Goal: Answer question/provide support

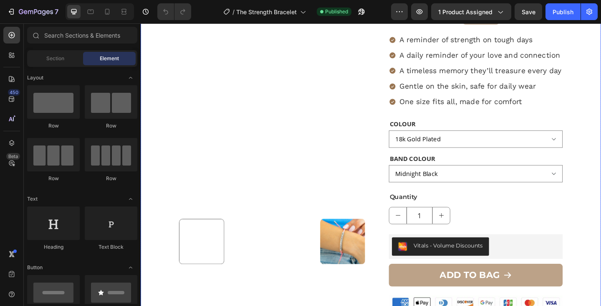
scroll to position [132, 0]
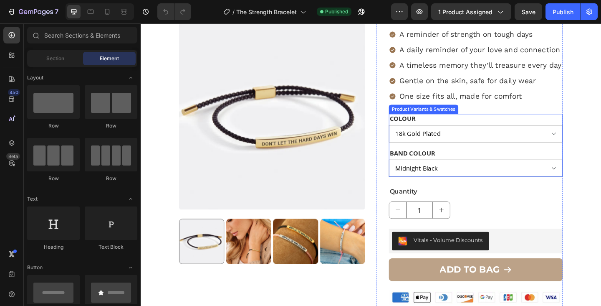
click at [453, 159] on legend "BAND COLOUR" at bounding box center [436, 164] width 51 height 10
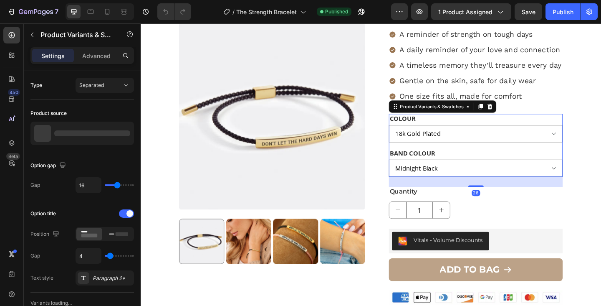
scroll to position [0, 0]
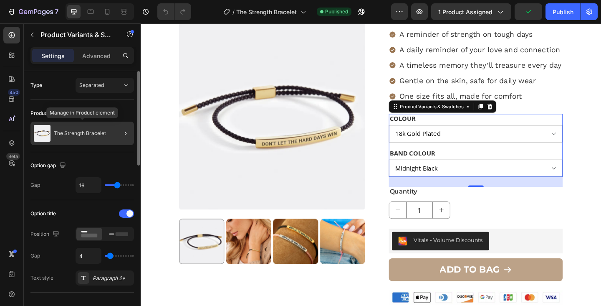
click at [108, 136] on div "The Strength Bracelet" at bounding box center [82, 132] width 104 height 23
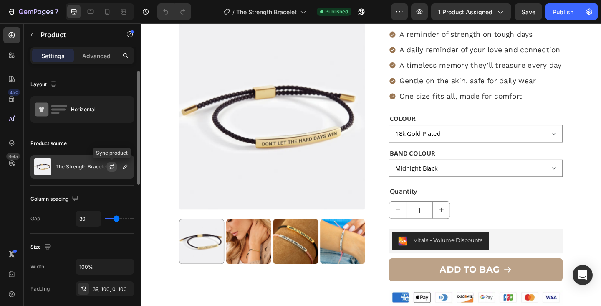
click at [113, 165] on icon "button" at bounding box center [112, 165] width 5 height 3
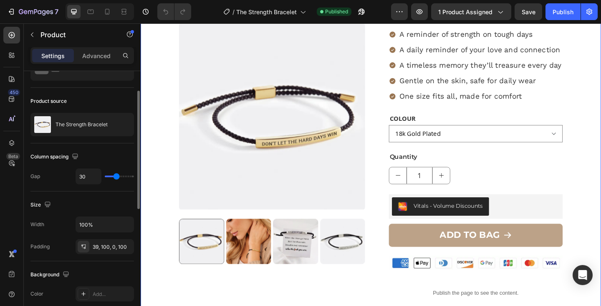
scroll to position [43, 0]
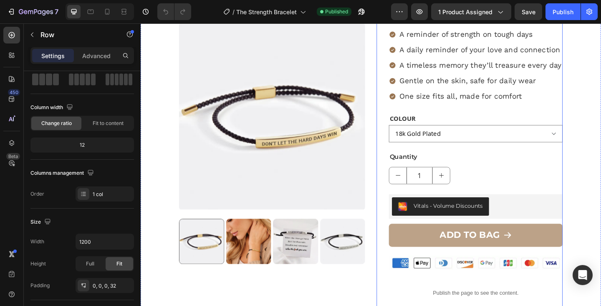
click at [531, 153] on div "Icon Icon Icon Icon Icon Icon List 12,287 Reviews Text Block Row The Strength B…" at bounding box center [505, 210] width 189 height 549
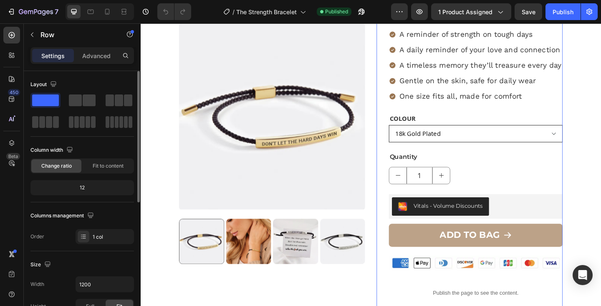
click at [538, 145] on select "18k Gold Plated Silver" at bounding box center [505, 143] width 189 height 19
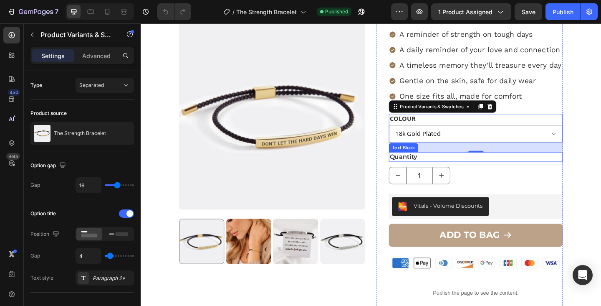
click at [549, 170] on p "Quantity" at bounding box center [505, 169] width 187 height 9
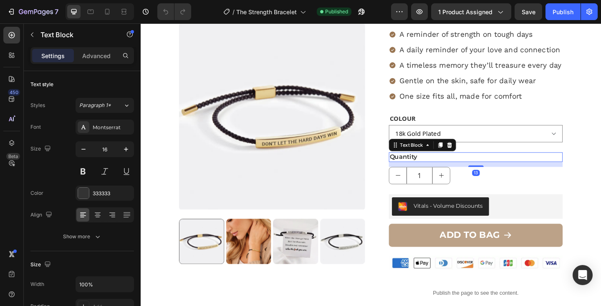
click at [601, 165] on div "Product Images Icon Icon Icon Icon Icon Icon List 12,287 Reviews Text Block Row…" at bounding box center [391, 203] width 501 height 566
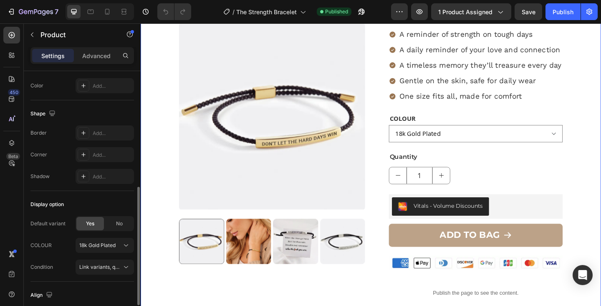
scroll to position [251, 0]
click at [116, 270] on button "Link variants, quantity <br> between same products" at bounding box center [105, 265] width 58 height 15
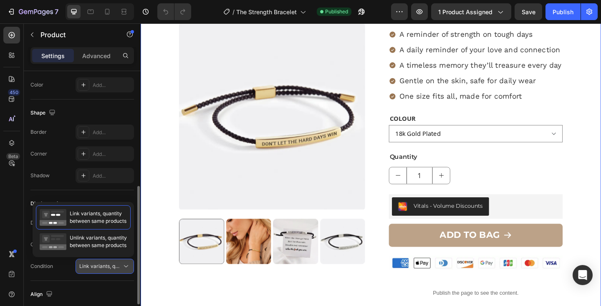
click at [124, 270] on button "Link variants, quantity <br> between same products" at bounding box center [105, 265] width 58 height 15
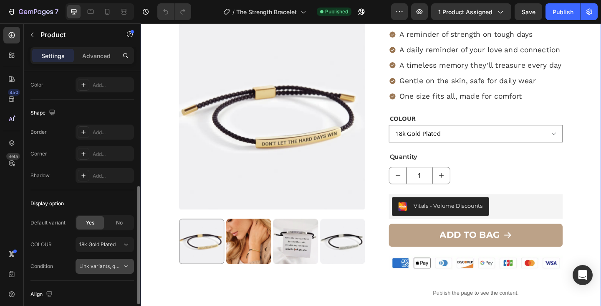
click at [126, 265] on icon at bounding box center [126, 266] width 8 height 8
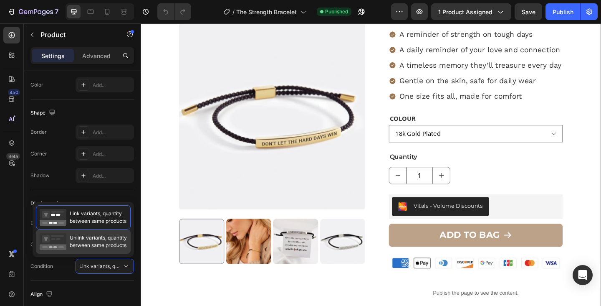
click at [119, 245] on span "Unlink variants, quantity between same products" at bounding box center [98, 241] width 57 height 15
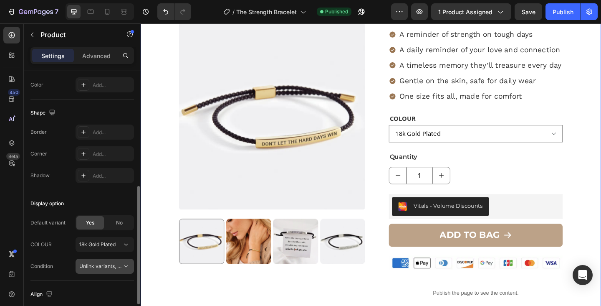
click at [125, 268] on icon at bounding box center [126, 266] width 8 height 8
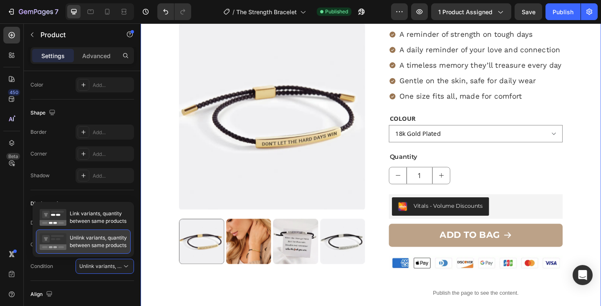
click at [119, 229] on div "Unlink variants, quantity between same products" at bounding box center [83, 241] width 95 height 24
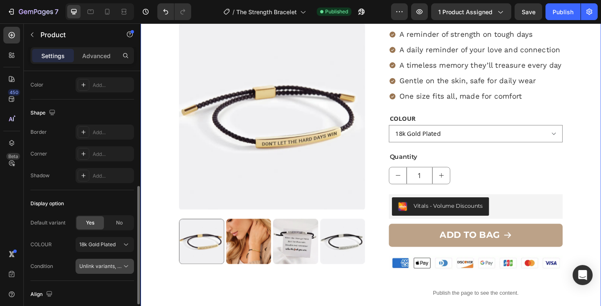
click at [120, 265] on span "Unlink variants, quantity <br> between same products" at bounding box center [143, 266] width 128 height 6
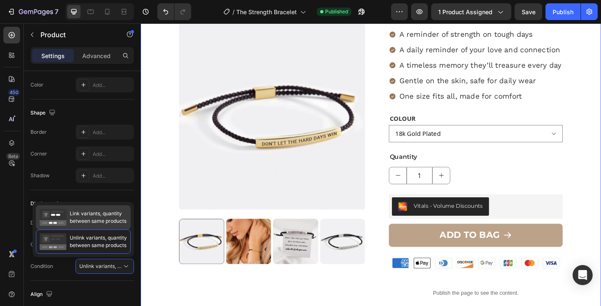
click at [116, 216] on span "Link variants, quantity between same products" at bounding box center [98, 217] width 57 height 15
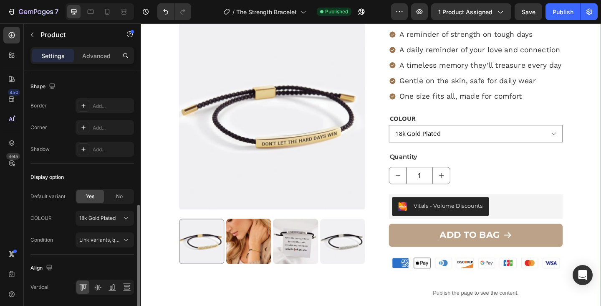
scroll to position [306, 0]
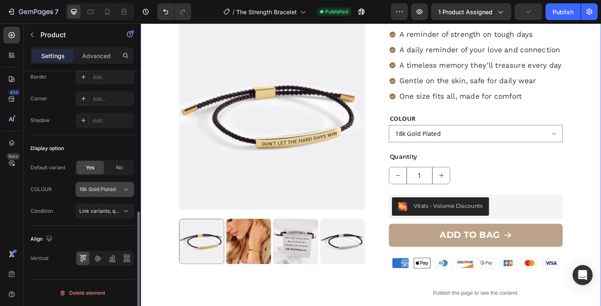
click at [125, 193] on icon at bounding box center [126, 189] width 8 height 8
click at [125, 192] on icon at bounding box center [126, 189] width 8 height 8
click at [120, 212] on span "Link variants, quantity <br> between same products" at bounding box center [140, 211] width 123 height 6
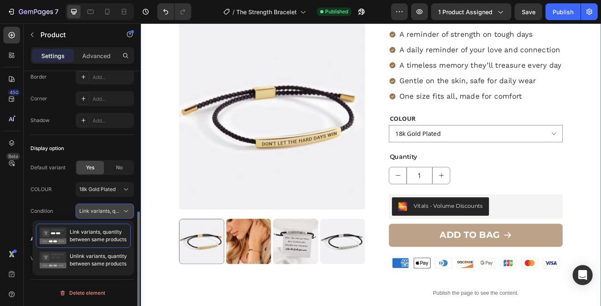
click at [123, 206] on button "Link variants, quantity <br> between same products" at bounding box center [105, 210] width 58 height 15
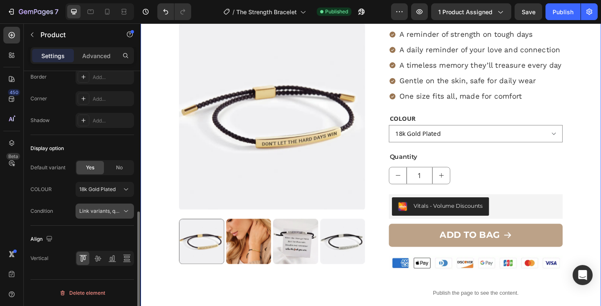
click at [125, 209] on icon at bounding box center [126, 211] width 8 height 8
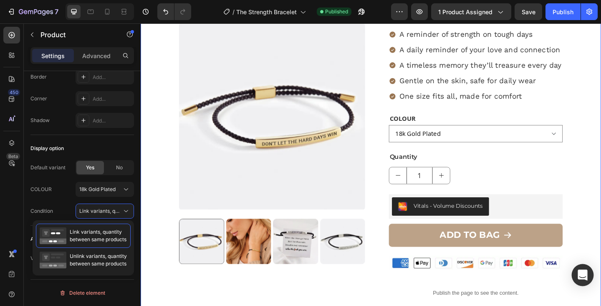
click at [582, 273] on icon "Open Intercom Messenger" at bounding box center [583, 274] width 10 height 11
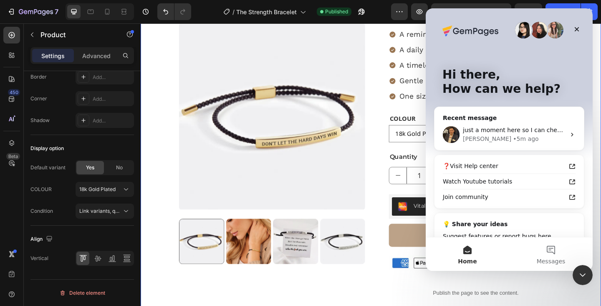
scroll to position [0, 0]
click at [511, 133] on div "just a moment here so I can check, will try to get back to you in an earliest t…" at bounding box center [514, 130] width 103 height 9
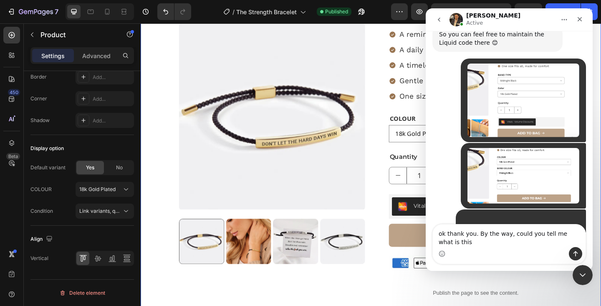
scroll to position [2838, 0]
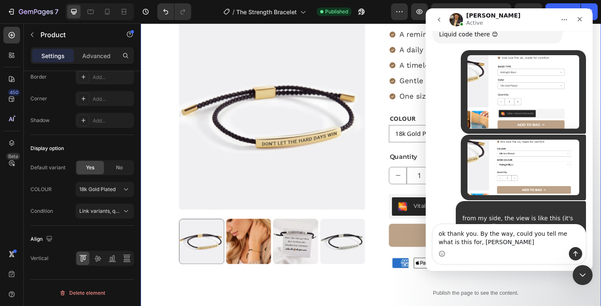
type textarea "ok thank you. By the way, could you tell me what is this for, George?"
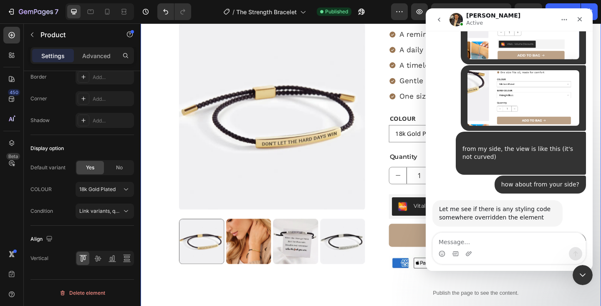
scroll to position [2909, 0]
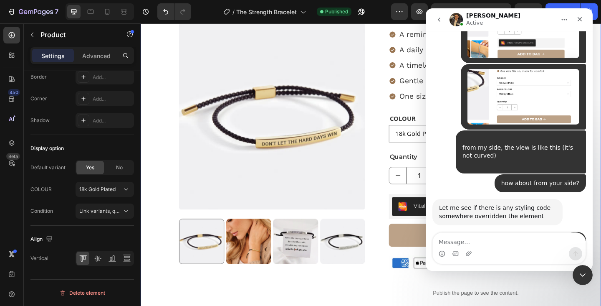
click at [159, 155] on div "Product Images Icon Icon Icon Icon Icon Icon List 12,287 Reviews Text Block Row…" at bounding box center [391, 203] width 501 height 566
click at [423, 133] on div "COLOUR 18k Gold Plated Silver" at bounding box center [505, 137] width 189 height 31
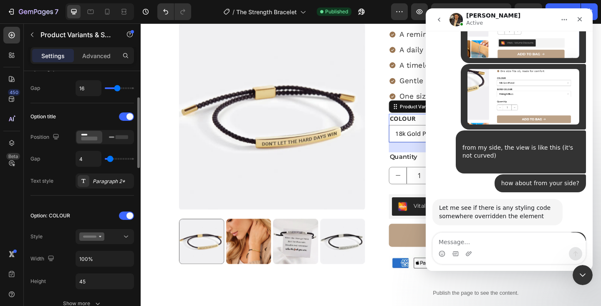
scroll to position [111, 0]
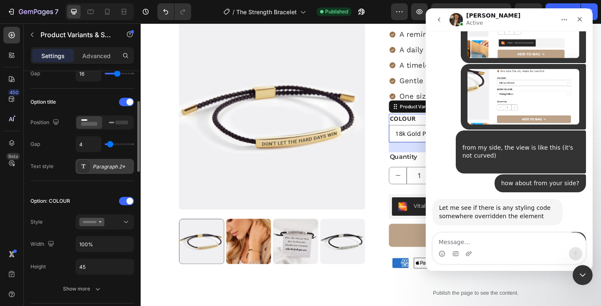
click at [105, 160] on div "Paragraph 2*" at bounding box center [105, 166] width 58 height 15
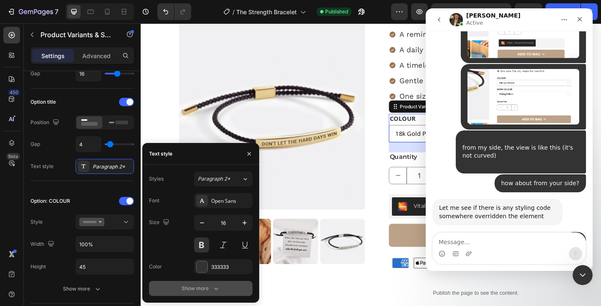
click at [200, 288] on div "Show more" at bounding box center [201, 288] width 39 height 8
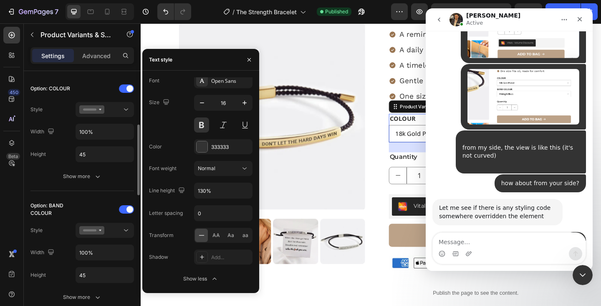
scroll to position [212, 0]
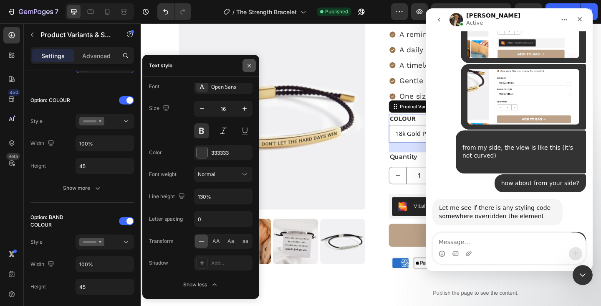
click at [246, 66] on icon "button" at bounding box center [249, 65] width 7 height 7
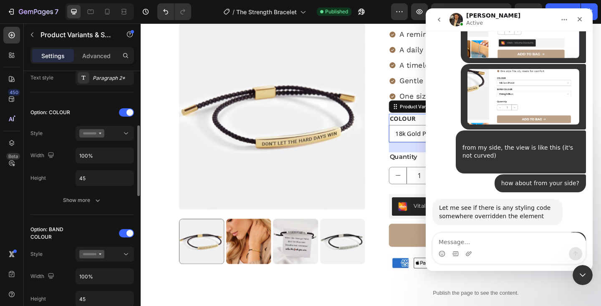
scroll to position [208, 0]
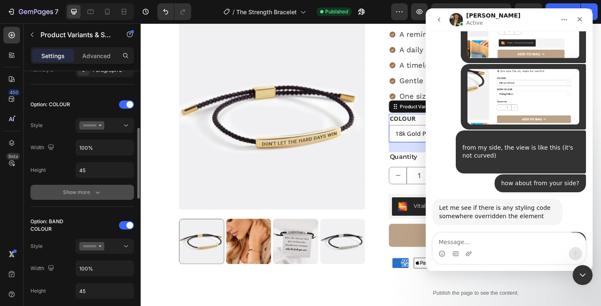
click at [89, 194] on div "Show more" at bounding box center [82, 192] width 39 height 8
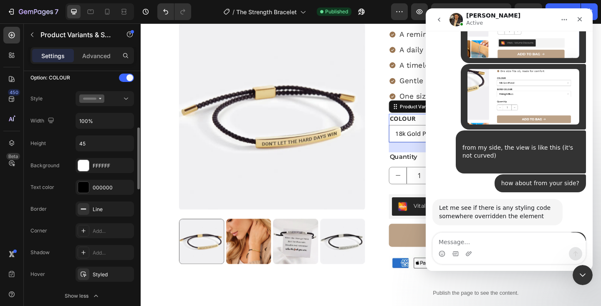
scroll to position [237, 0]
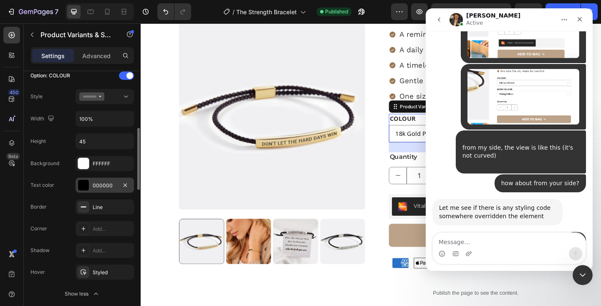
click at [106, 189] on div "000000" at bounding box center [105, 184] width 58 height 15
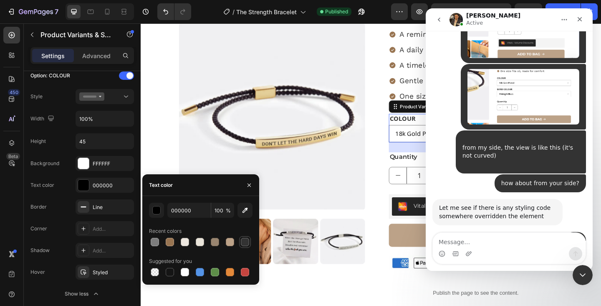
click at [242, 243] on div at bounding box center [245, 242] width 8 height 8
type input "333333"
click at [99, 210] on div "Line" at bounding box center [105, 207] width 24 height 8
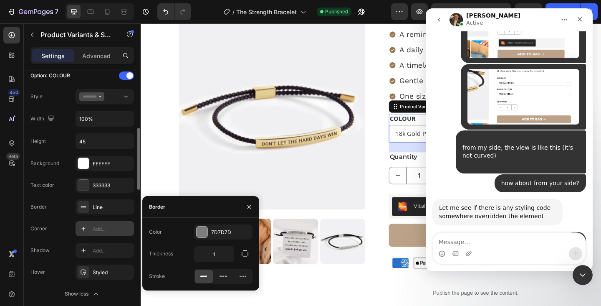
click at [104, 228] on div "Add..." at bounding box center [112, 229] width 39 height 8
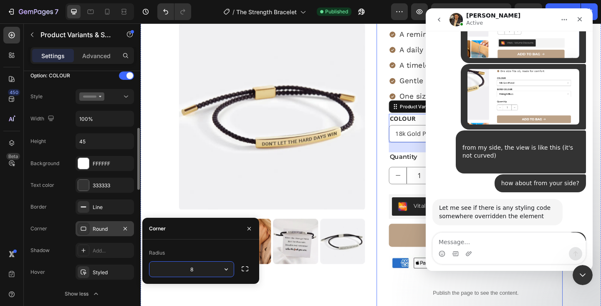
click at [400, 177] on div "Icon Icon Icon Icon Icon Icon List 12,287 Reviews Text Block Row The Strength B…" at bounding box center [498, 210] width 202 height 549
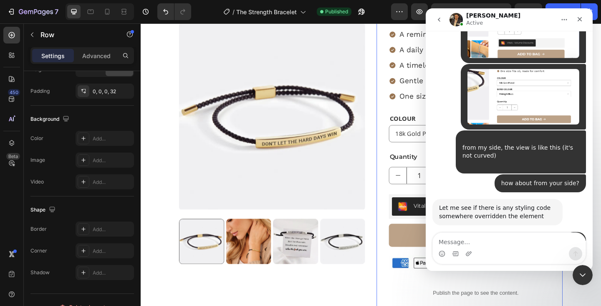
scroll to position [0, 0]
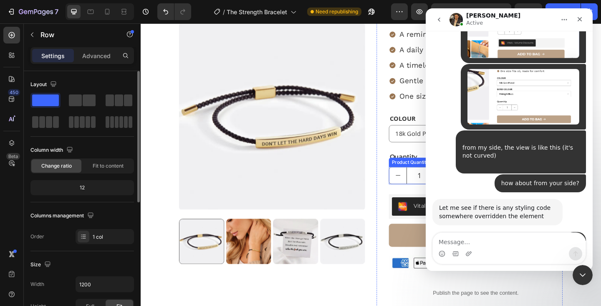
click at [435, 186] on input "1" at bounding box center [444, 189] width 28 height 18
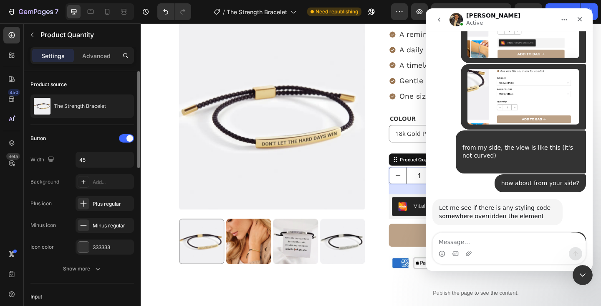
click at [425, 185] on button "decrement" at bounding box center [420, 189] width 19 height 18
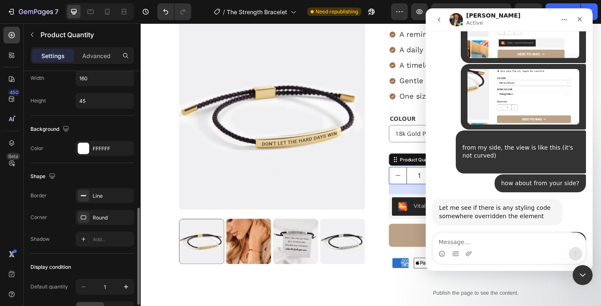
scroll to position [365, 0]
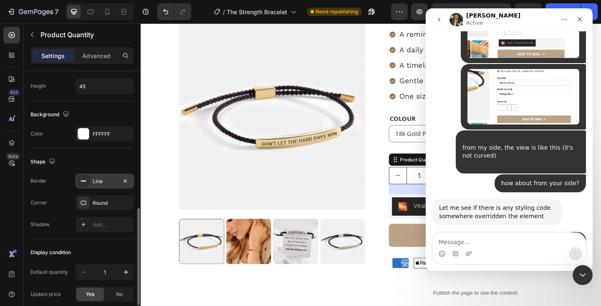
click at [103, 182] on div "Line" at bounding box center [105, 181] width 24 height 8
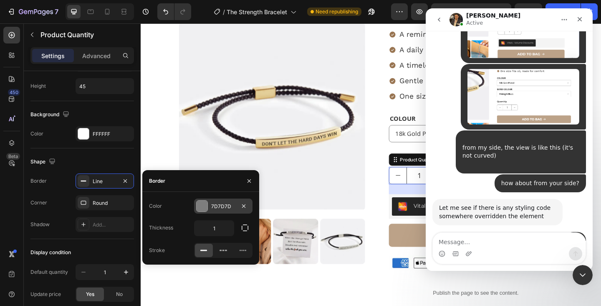
click at [226, 207] on div "7D7D7D" at bounding box center [223, 206] width 24 height 8
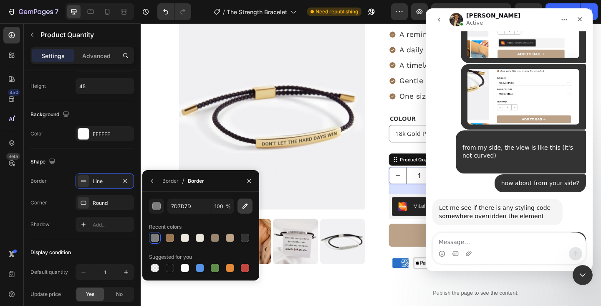
click at [244, 208] on icon "button" at bounding box center [245, 206] width 8 height 8
click at [402, 164] on div "Icon Icon Icon Icon Icon Icon List 12,287 Reviews Text Block Row The Strength B…" at bounding box center [498, 210] width 202 height 549
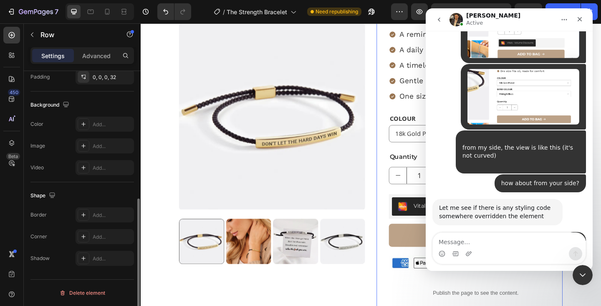
scroll to position [0, 0]
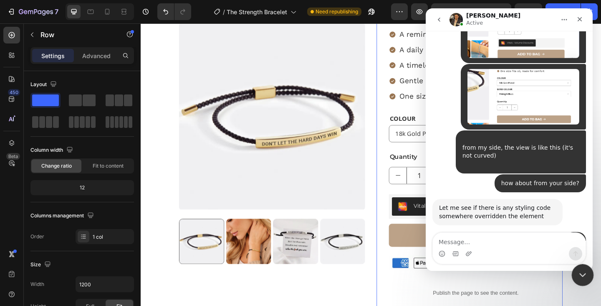
click at [590, 273] on div "Close Intercom Messenger" at bounding box center [582, 273] width 20 height 20
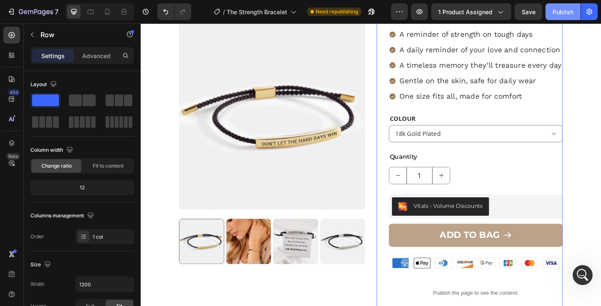
click at [567, 17] on button "Publish" at bounding box center [563, 11] width 35 height 17
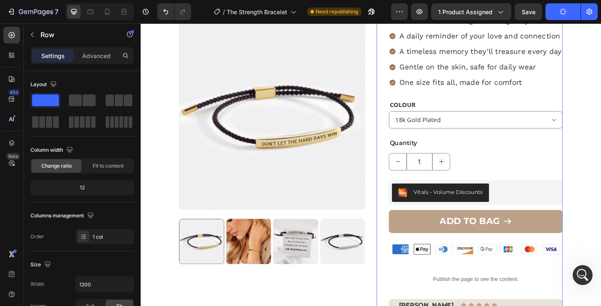
scroll to position [156, 0]
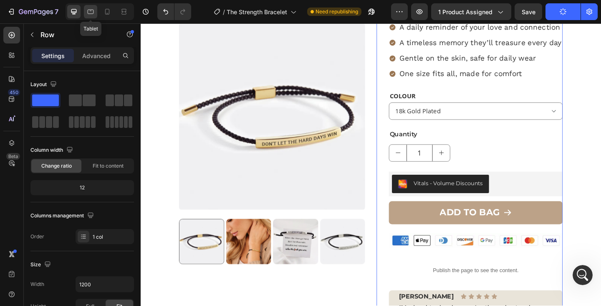
click at [93, 17] on div at bounding box center [90, 11] width 13 height 13
type input "100%"
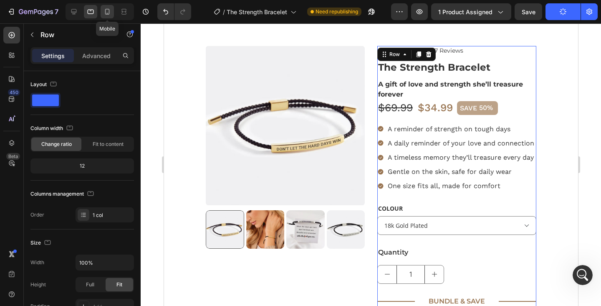
scroll to position [15, 0]
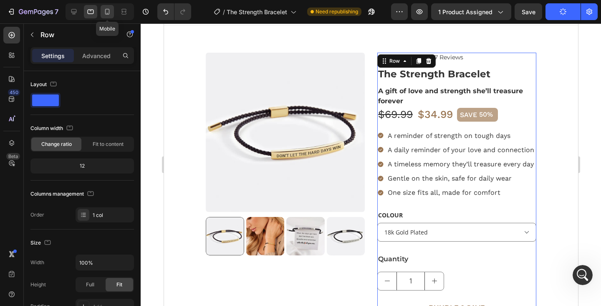
click at [104, 15] on icon at bounding box center [107, 12] width 8 height 8
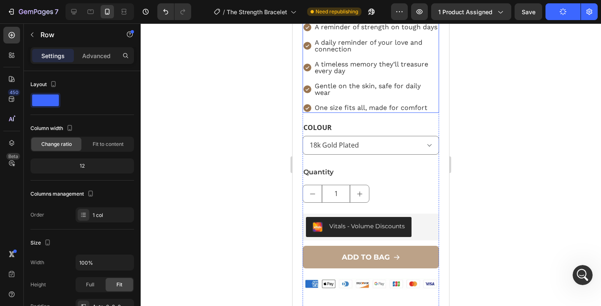
scroll to position [273, 0]
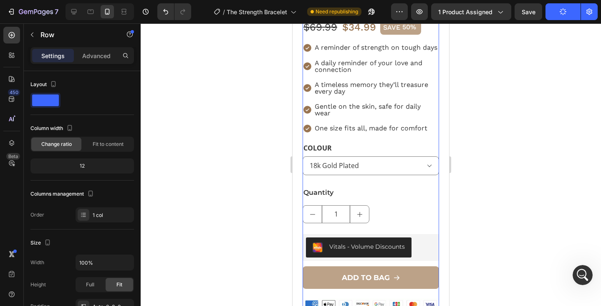
click at [364, 179] on div "Icon Icon Icon Icon Icon Icon List 12,287 Reviews Text Block Row The Strength B…" at bounding box center [371, 249] width 137 height 576
click at [377, 152] on div "COLOUR 18k Gold Plated Silver" at bounding box center [371, 158] width 137 height 34
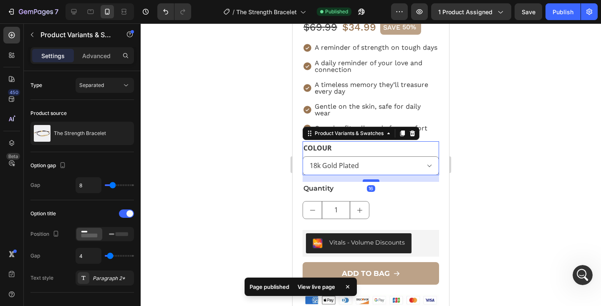
drag, startPoint x: 373, startPoint y: 185, endPoint x: 376, endPoint y: 181, distance: 5.1
click at [376, 181] on div at bounding box center [371, 180] width 17 height 3
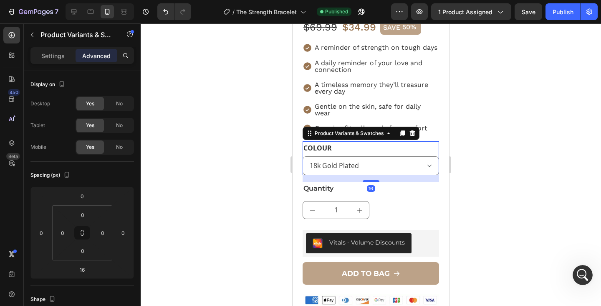
click at [464, 189] on div at bounding box center [371, 164] width 461 height 282
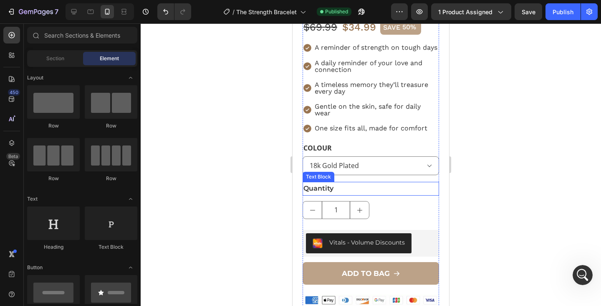
click at [362, 186] on p "Quantity" at bounding box center [371, 188] width 135 height 12
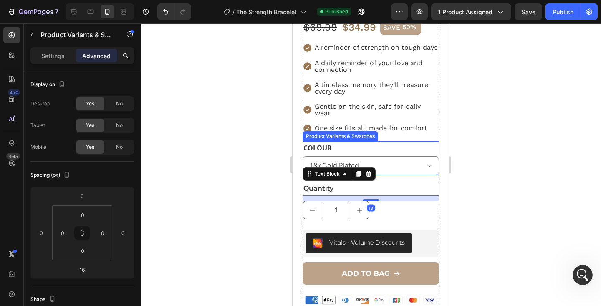
click at [368, 145] on div "COLOUR 18k Gold Plated Silver" at bounding box center [371, 158] width 137 height 34
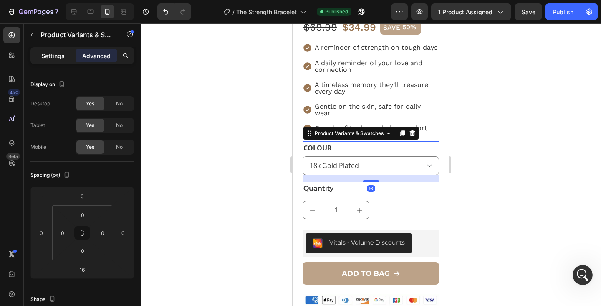
click at [64, 58] on div "Settings" at bounding box center [53, 55] width 42 height 13
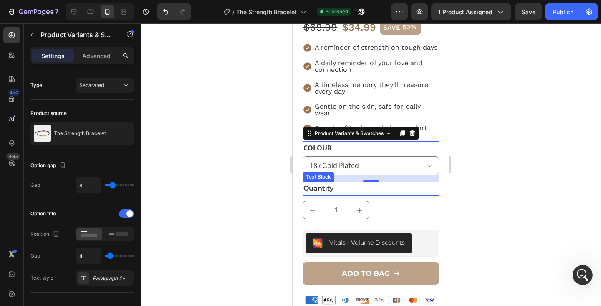
click at [341, 190] on p "Quantity" at bounding box center [371, 188] width 135 height 12
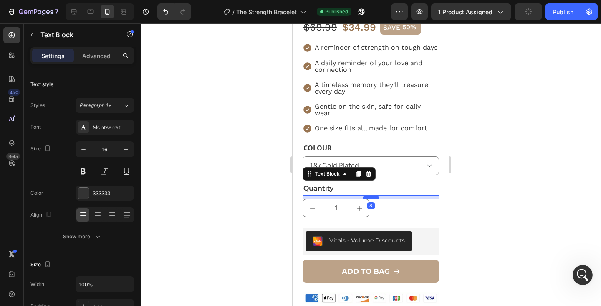
click at [373, 197] on div at bounding box center [371, 197] width 17 height 3
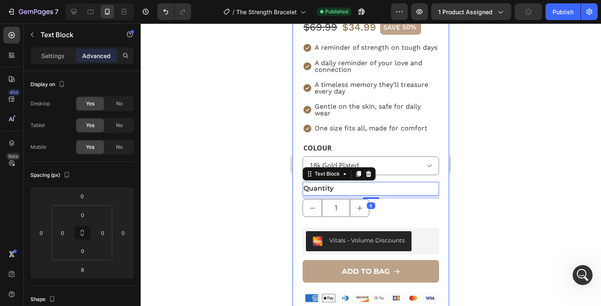
click at [476, 206] on div at bounding box center [371, 164] width 461 height 282
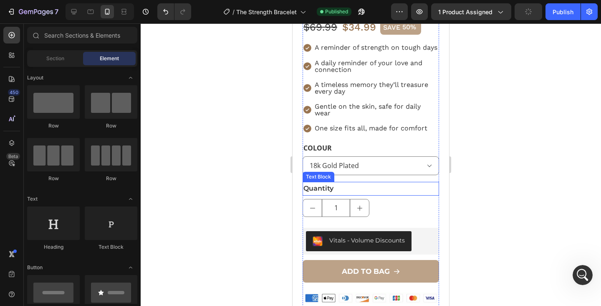
click at [319, 189] on p "Quantity" at bounding box center [371, 188] width 135 height 12
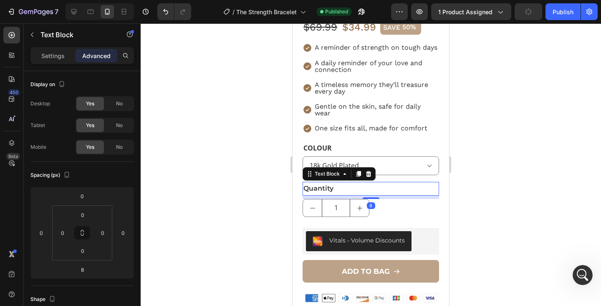
click at [319, 189] on p "Quantity" at bounding box center [371, 188] width 135 height 12
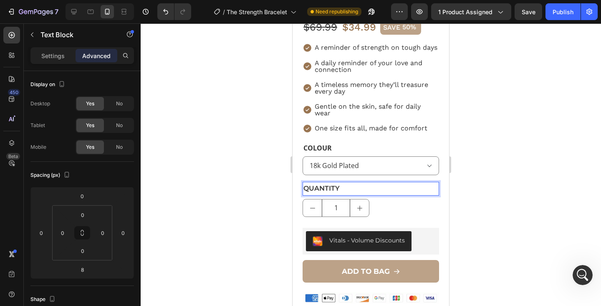
scroll to position [2941, 0]
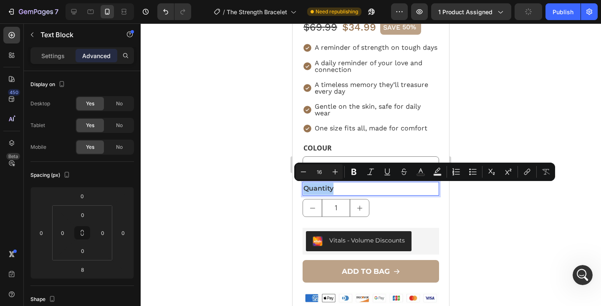
click at [483, 192] on div at bounding box center [371, 164] width 461 height 282
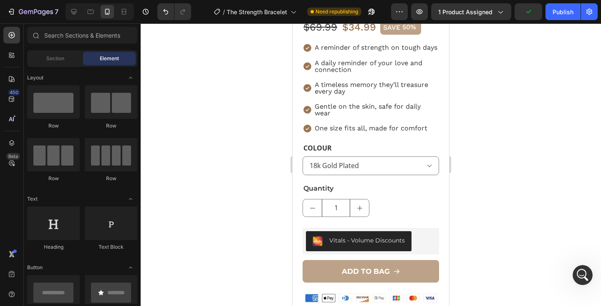
scroll to position [2909, 0]
click at [566, 11] on div "Publish" at bounding box center [563, 12] width 21 height 9
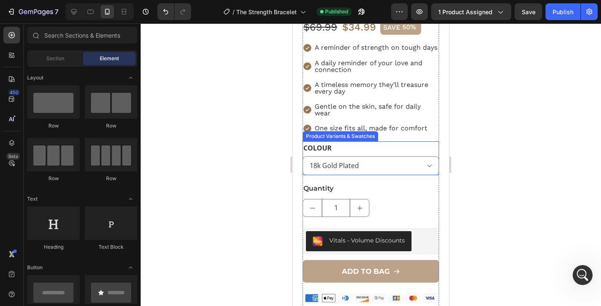
click at [330, 150] on legend "COLOUR" at bounding box center [318, 148] width 30 height 14
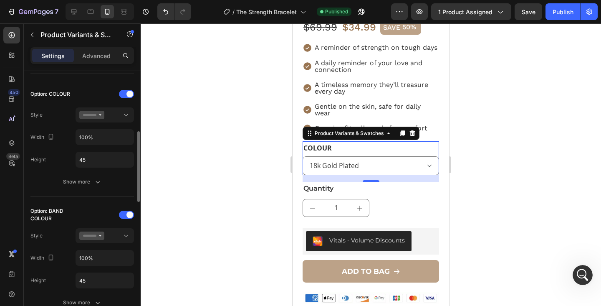
scroll to position [232, 0]
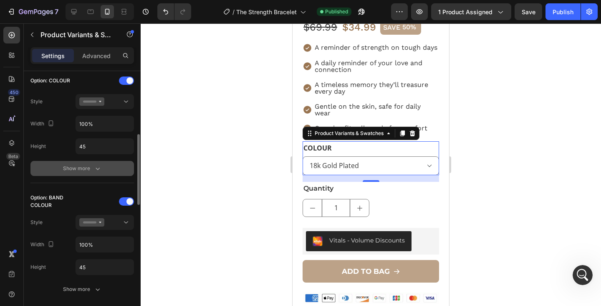
click at [103, 168] on button "Show more" at bounding box center [82, 168] width 104 height 15
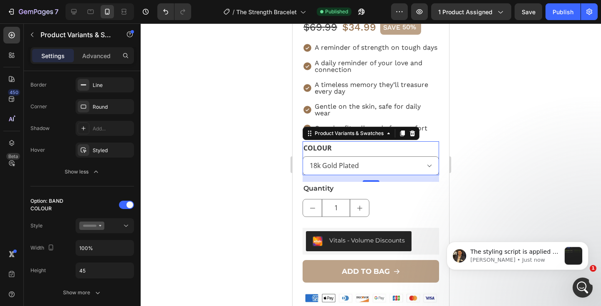
scroll to position [0, 0]
click at [585, 283] on icon "Open Intercom Messenger" at bounding box center [582, 286] width 14 height 14
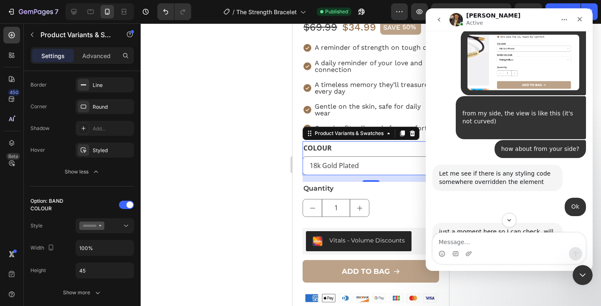
scroll to position [3027, 0]
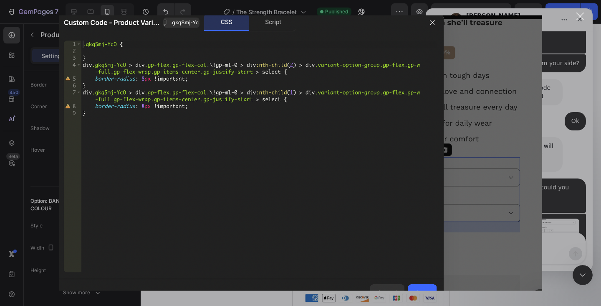
click at [580, 11] on div "Intercom messenger" at bounding box center [300, 153] width 601 height 306
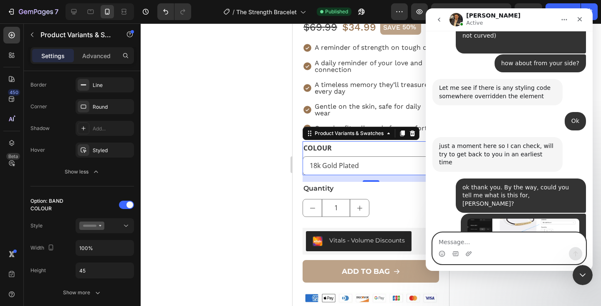
click at [493, 238] on textarea "Message…" at bounding box center [509, 240] width 153 height 14
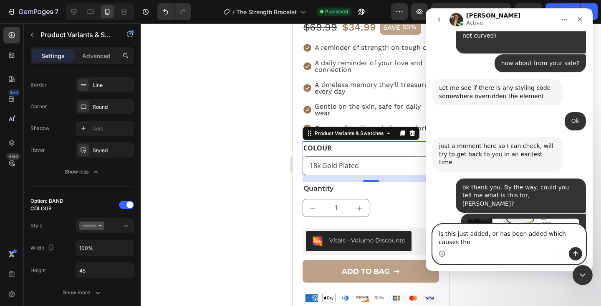
scroll to position [3036, 0]
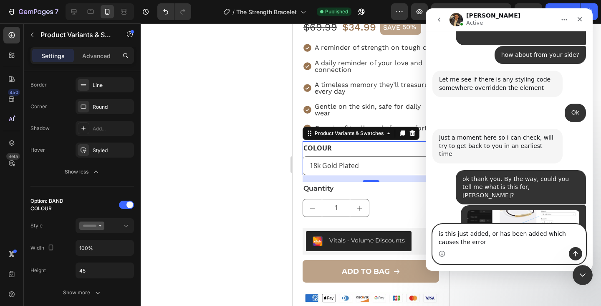
type textarea "is this just added, or has been added which causes the error?"
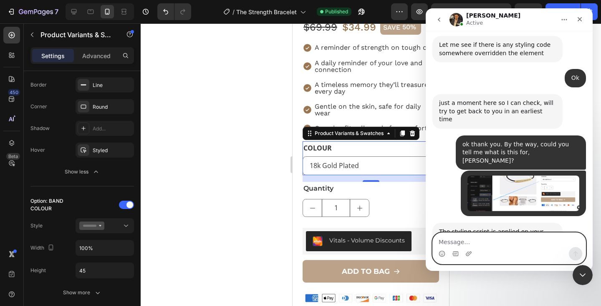
scroll to position [3079, 0]
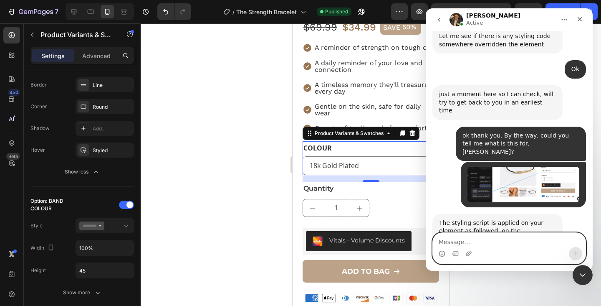
click at [461, 237] on textarea "Message…" at bounding box center [509, 240] width 153 height 14
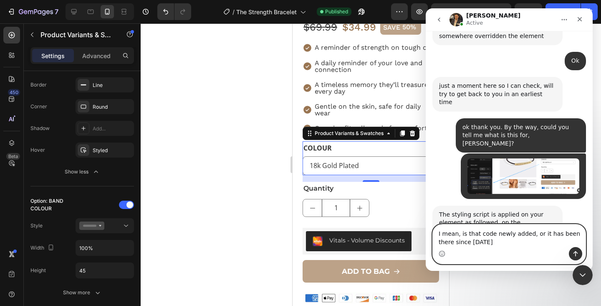
type textarea "I mean, is that code newly added, or it has been there since yesterday?"
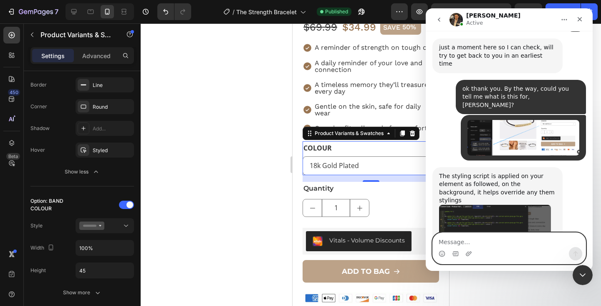
scroll to position [3140, 0]
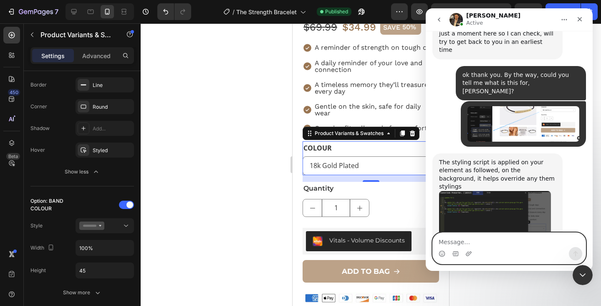
paste textarea "s"
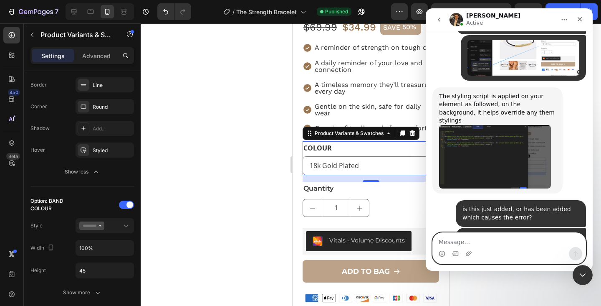
scroll to position [3218, 0]
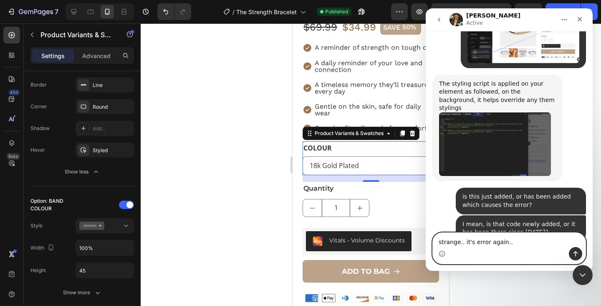
type textarea "strange.. it's error again..."
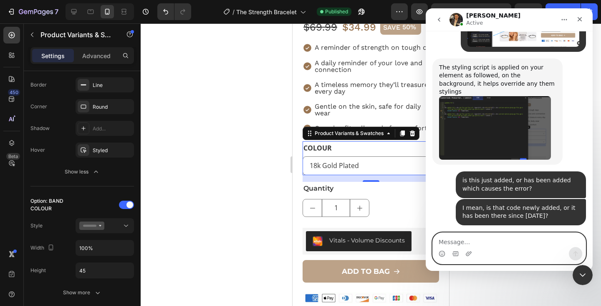
scroll to position [3237, 0]
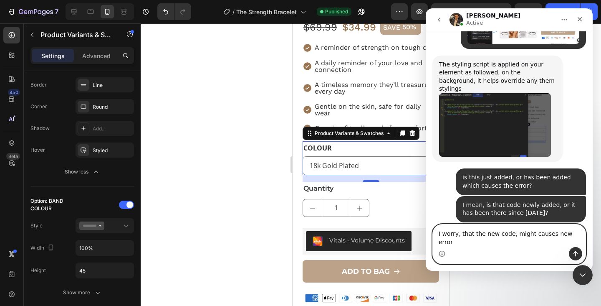
type textarea "I worry, that the new code, might causes new error?"
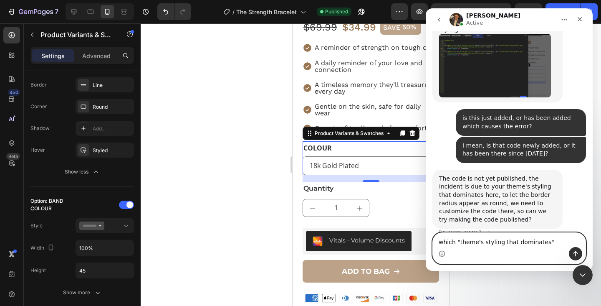
type textarea "which "theme's styling that dominates"?"
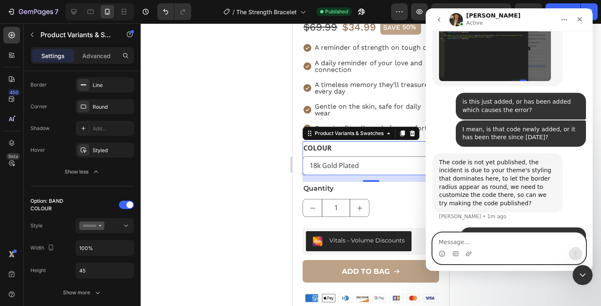
scroll to position [3315, 0]
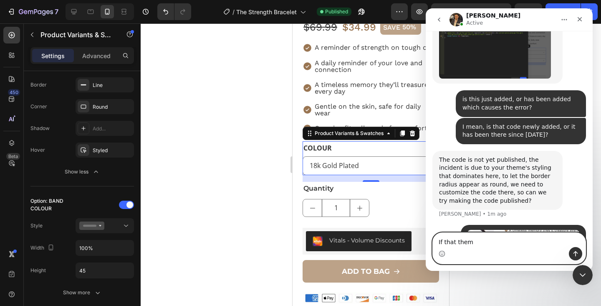
type textarea "If that theme"
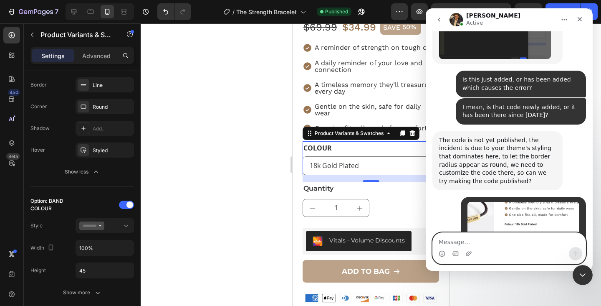
scroll to position [3349, 0]
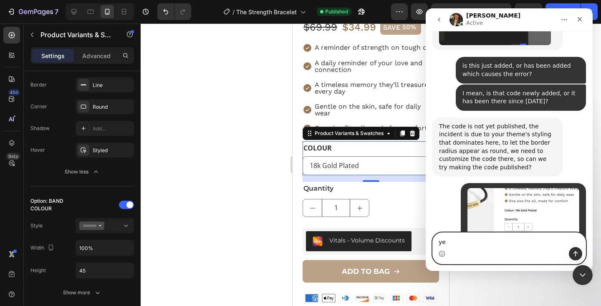
type textarea "yes"
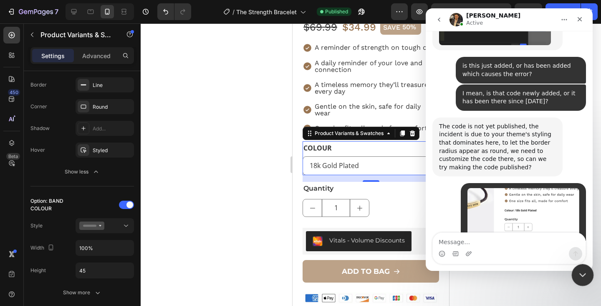
click at [589, 275] on div "Close Intercom Messenger" at bounding box center [582, 273] width 20 height 20
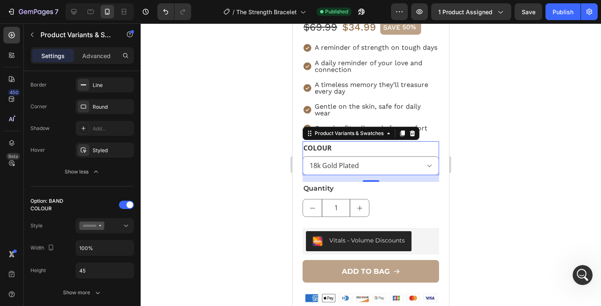
click at [479, 209] on div at bounding box center [371, 164] width 461 height 282
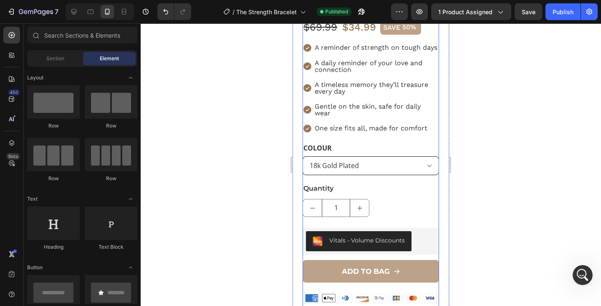
click at [428, 166] on select "18k Gold Plated Silver" at bounding box center [371, 165] width 137 height 19
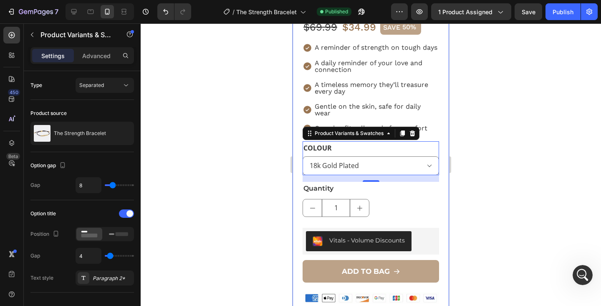
click at [445, 204] on div "Product Images Icon Icon Icon Icon Icon Icon List 12,287 Reviews Text Block Row…" at bounding box center [371, 155] width 157 height 749
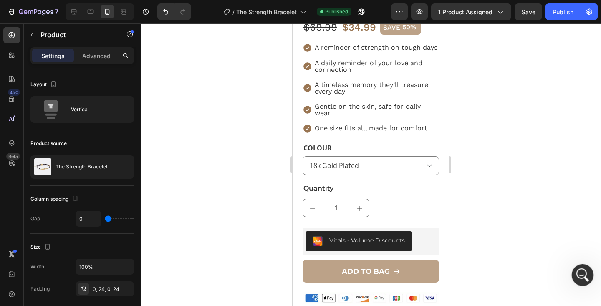
click at [581, 275] on icon "Open Intercom Messenger" at bounding box center [582, 273] width 6 height 7
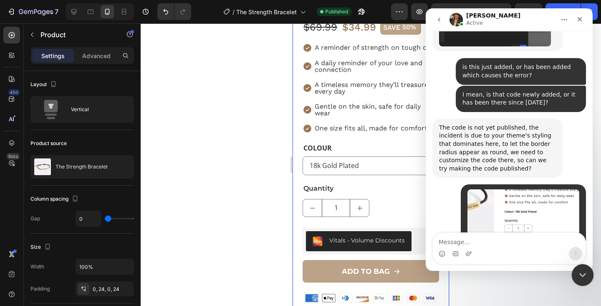
click at [581, 274] on icon "Close Intercom Messenger" at bounding box center [582, 273] width 10 height 10
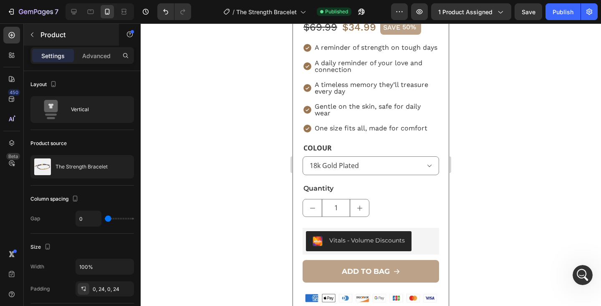
scroll to position [3317, 0]
click at [74, 14] on icon at bounding box center [73, 11] width 5 height 5
type input "30"
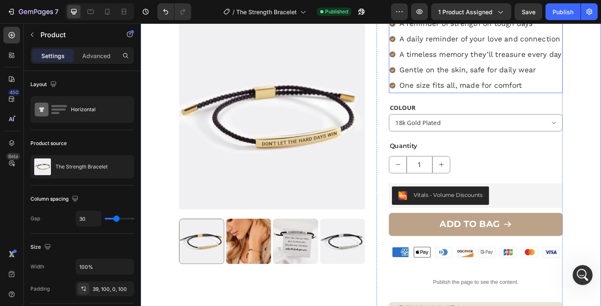
scroll to position [147, 0]
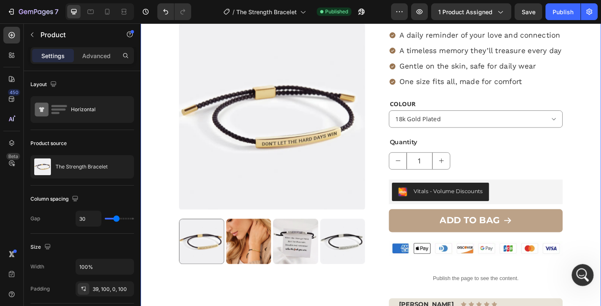
click at [575, 268] on div "Open Intercom Messenger" at bounding box center [582, 274] width 28 height 28
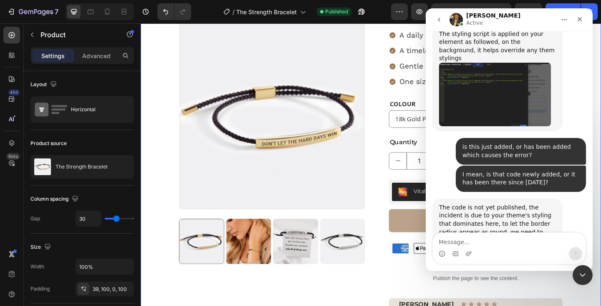
scroll to position [3349, 0]
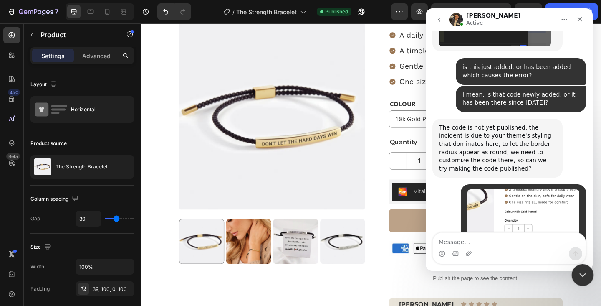
click at [584, 271] on icon "Close Intercom Messenger" at bounding box center [582, 273] width 10 height 10
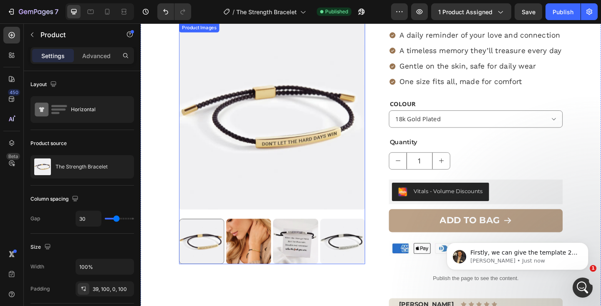
scroll to position [3449, 0]
click at [554, 248] on p "Firstly, we can give the template 2 to 3 minutes to see if that will sync to Sh…" at bounding box center [525, 252] width 108 height 8
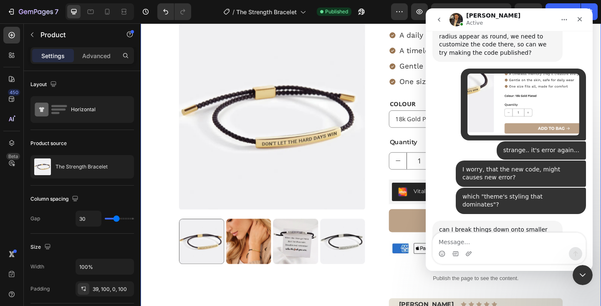
scroll to position [3453, 0]
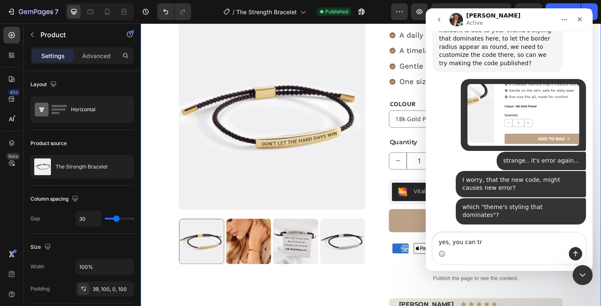
type textarea "yes, you can try"
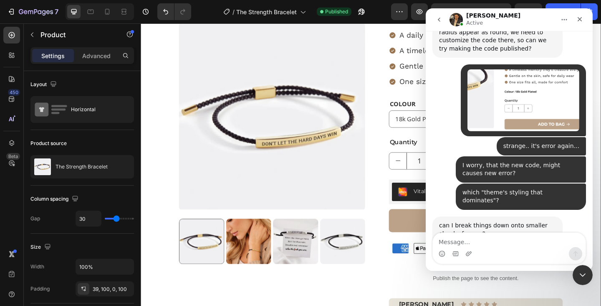
scroll to position [3477, 0]
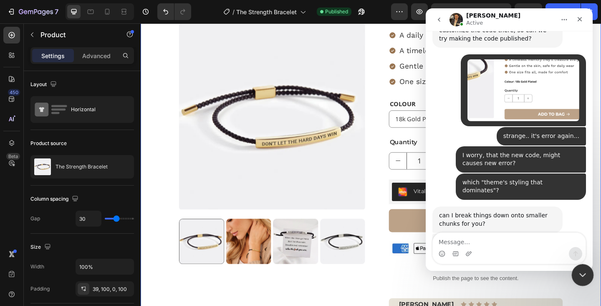
click at [579, 274] on icon "Close Intercom Messenger" at bounding box center [582, 273] width 10 height 10
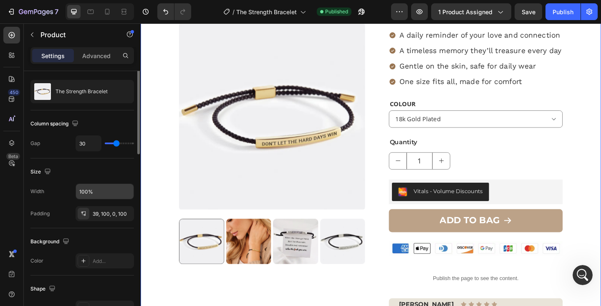
scroll to position [306, 0]
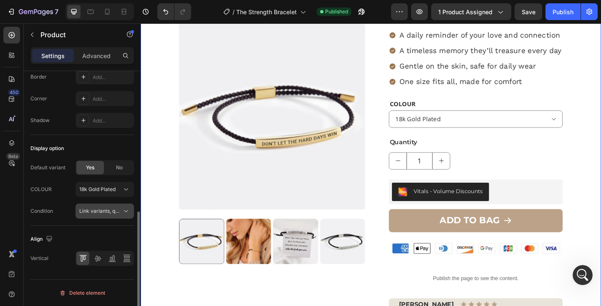
click at [103, 211] on span "Link variants, quantity <br> between same products" at bounding box center [140, 211] width 123 height 6
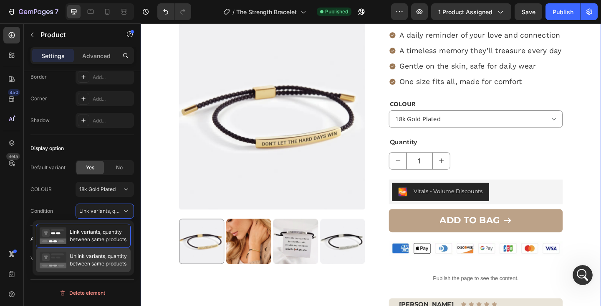
drag, startPoint x: 96, startPoint y: 261, endPoint x: 134, endPoint y: 210, distance: 63.6
click at [96, 261] on span "Unlink variants, quantity between same products" at bounding box center [98, 259] width 57 height 15
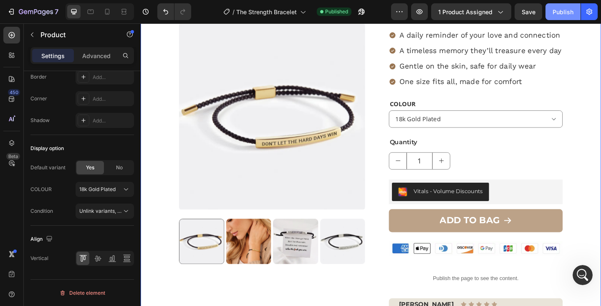
click at [557, 15] on div "Publish" at bounding box center [563, 12] width 21 height 9
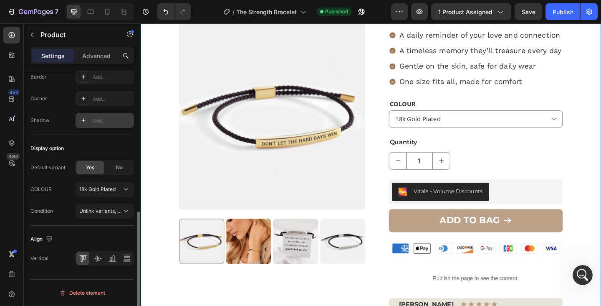
scroll to position [0, 0]
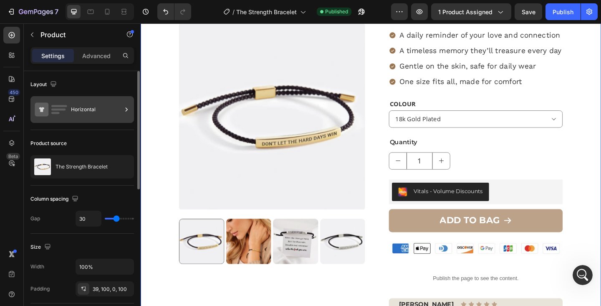
click at [106, 118] on div "Horizontal" at bounding box center [96, 109] width 51 height 19
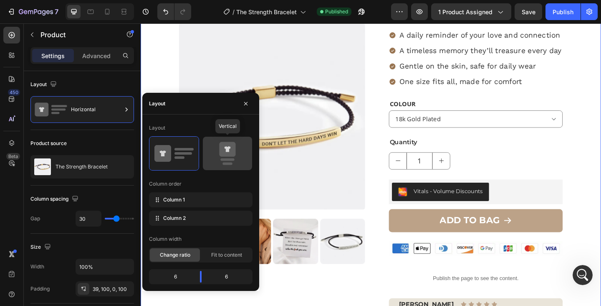
click at [245, 157] on icon at bounding box center [227, 153] width 39 height 23
type input "0"
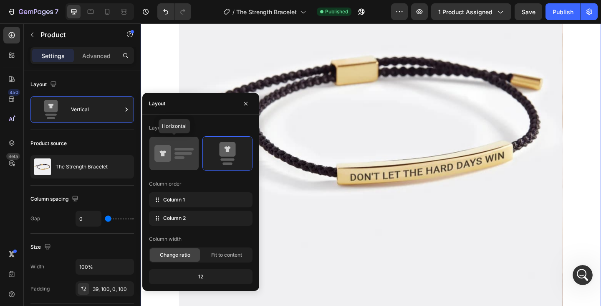
click at [185, 155] on icon at bounding box center [173, 153] width 39 height 23
type input "30"
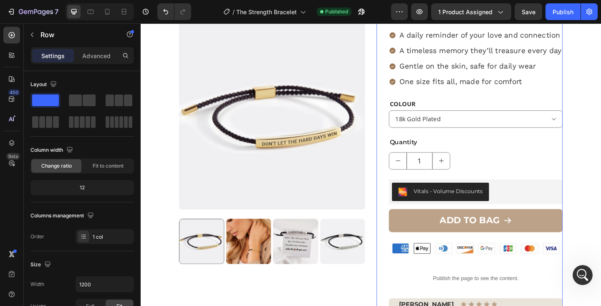
click at [513, 140] on div "Icon Icon Icon Icon Icon Icon List 12,287 Reviews Text Block Row The Strength B…" at bounding box center [505, 194] width 189 height 549
click at [513, 121] on select "18k Gold Plated Silver" at bounding box center [505, 127] width 189 height 19
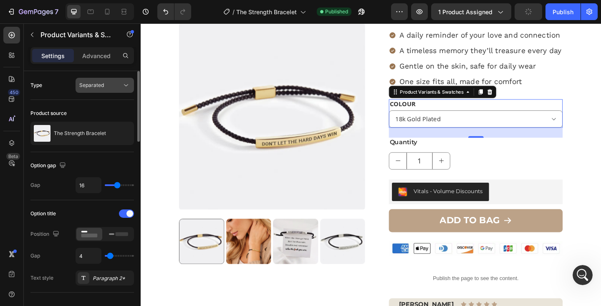
click at [118, 79] on button "Separated" at bounding box center [105, 85] width 58 height 15
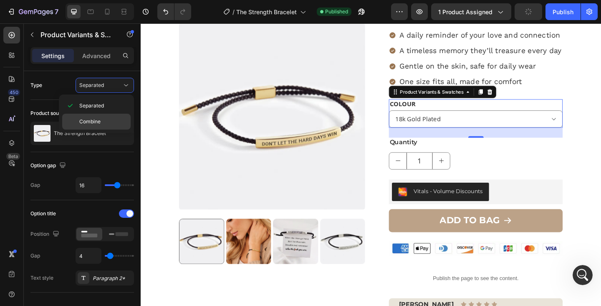
click at [104, 117] on div "Combine" at bounding box center [96, 122] width 68 height 16
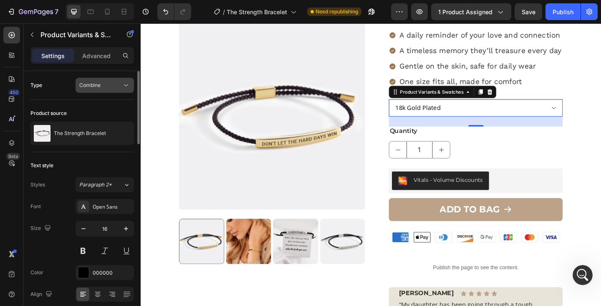
click at [112, 87] on div "Combine" at bounding box center [100, 85] width 43 height 8
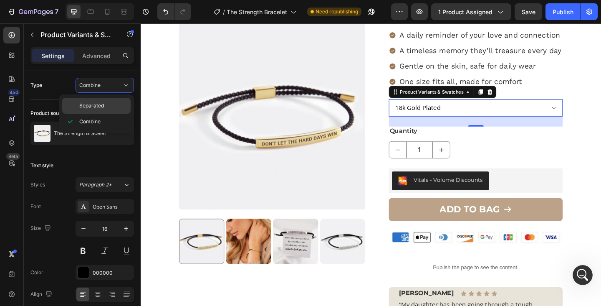
scroll to position [3477, 0]
click at [112, 101] on div "Separated" at bounding box center [96, 106] width 68 height 16
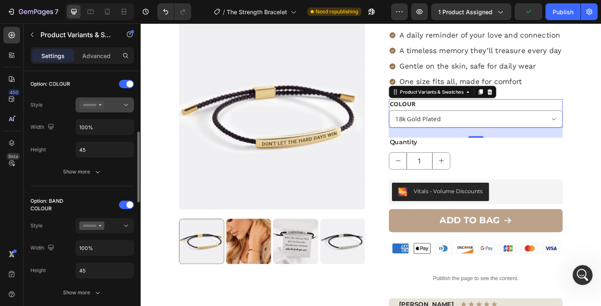
scroll to position [225, 0]
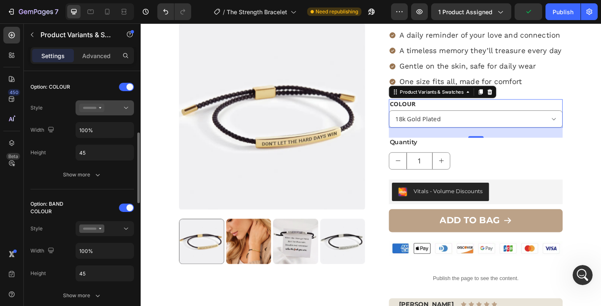
click at [121, 112] on button at bounding box center [105, 107] width 58 height 15
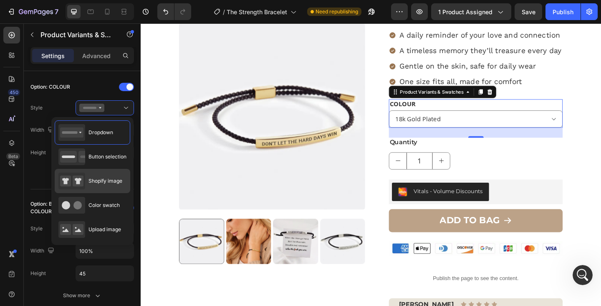
click at [112, 186] on div "Shopify image" at bounding box center [90, 180] width 64 height 17
type input "64"
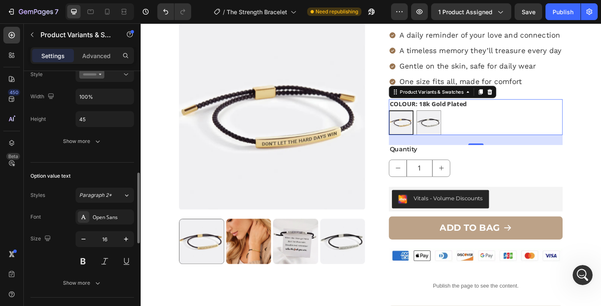
scroll to position [383, 0]
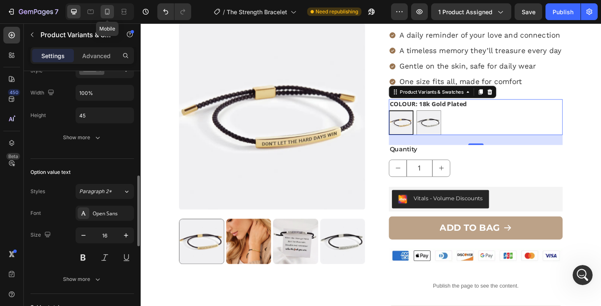
click at [102, 11] on div at bounding box center [107, 11] width 13 height 13
type input "8"
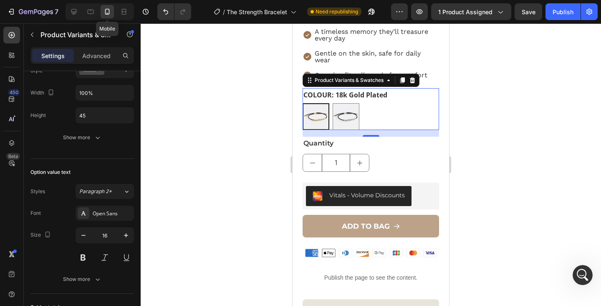
scroll to position [361, 0]
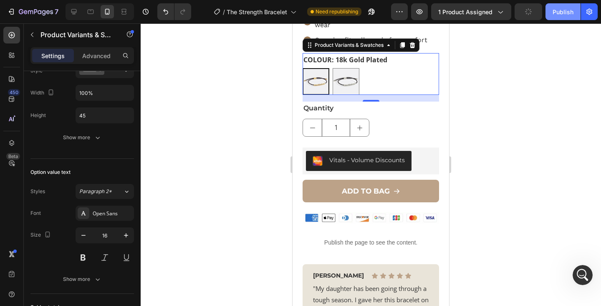
click at [569, 16] on button "Publish" at bounding box center [563, 11] width 35 height 17
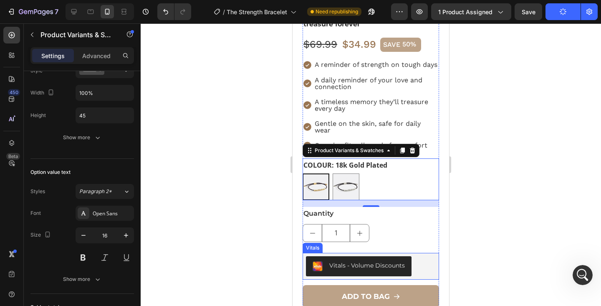
scroll to position [235, 0]
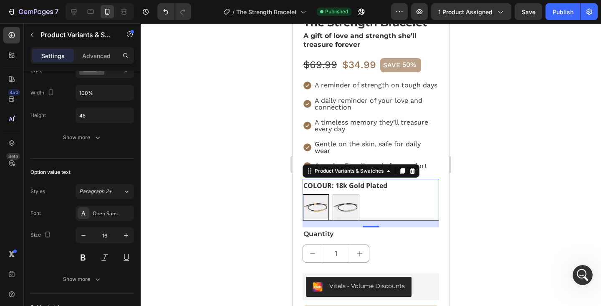
click at [476, 213] on div at bounding box center [371, 164] width 461 height 282
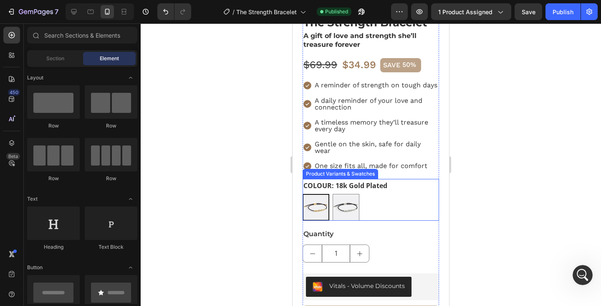
click at [392, 197] on div "18k Gold Plated 18k Gold Plated Silver Silver" at bounding box center [371, 207] width 137 height 27
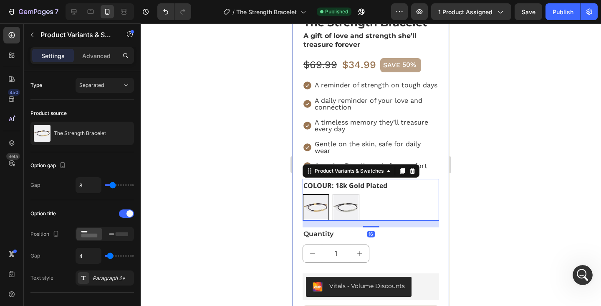
click at [480, 221] on div at bounding box center [371, 164] width 461 height 282
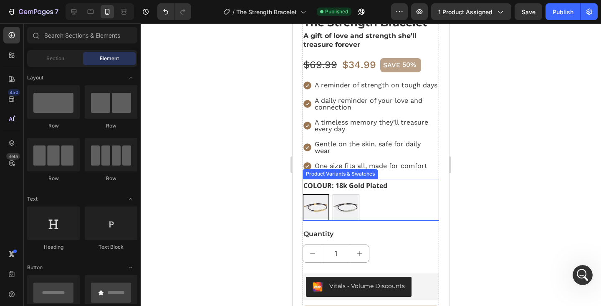
click at [413, 211] on div "18k Gold Plated 18k Gold Plated Silver Silver" at bounding box center [371, 207] width 137 height 27
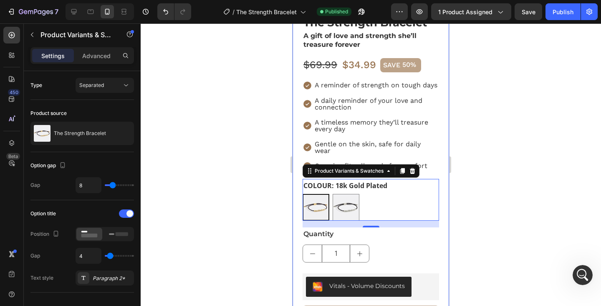
click at [207, 190] on div at bounding box center [371, 164] width 461 height 282
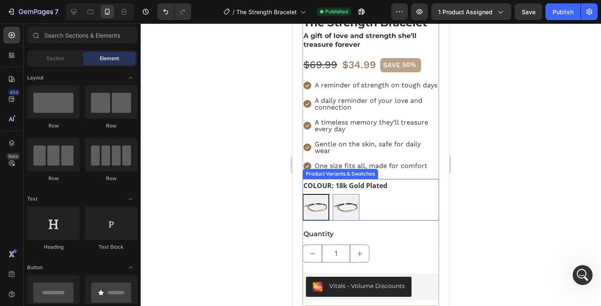
click at [393, 214] on div "18k Gold Plated 18k Gold Plated Silver Silver" at bounding box center [371, 207] width 137 height 27
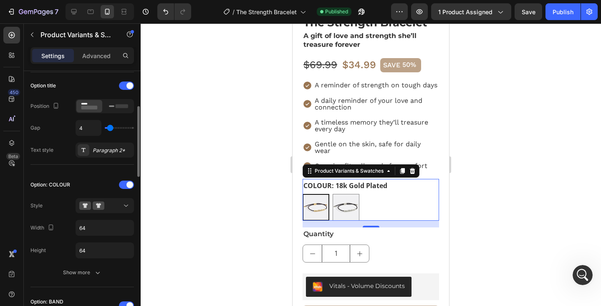
scroll to position [128, 0]
click at [112, 210] on button at bounding box center [105, 204] width 58 height 15
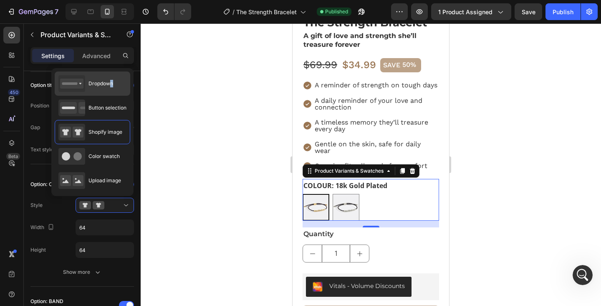
drag, startPoint x: 105, startPoint y: 96, endPoint x: 111, endPoint y: 85, distance: 12.7
click at [111, 85] on div "Dropdown Button selection Shopify image Color swatch Upload image" at bounding box center [93, 131] width 76 height 121
click at [111, 85] on span "Dropdown" at bounding box center [101, 84] width 25 height 8
type input "100%"
type input "45"
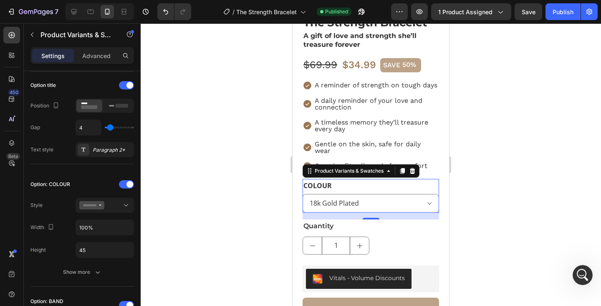
click at [561, 20] on div "7 Version history / The Strength Bracelet Published Preview 1 product assigned …" at bounding box center [300, 12] width 601 height 24
click at [563, 10] on div "Publish" at bounding box center [563, 12] width 21 height 9
click at [477, 146] on div at bounding box center [371, 164] width 461 height 282
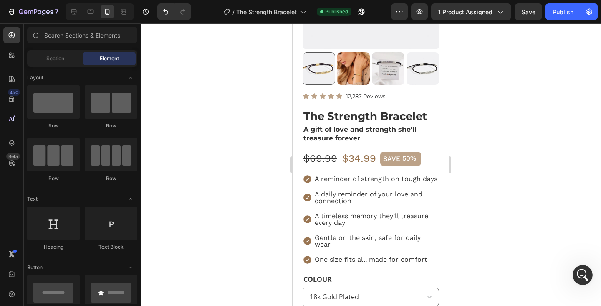
scroll to position [3510, 0]
click at [562, 16] on button "Publish" at bounding box center [563, 11] width 35 height 17
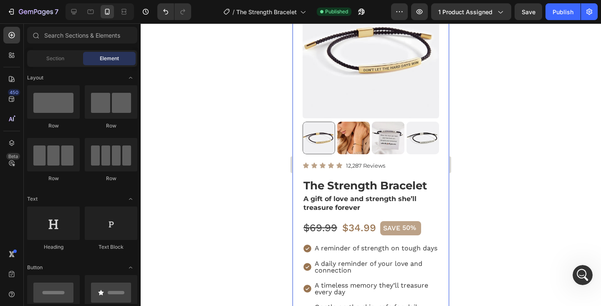
scroll to position [0, 0]
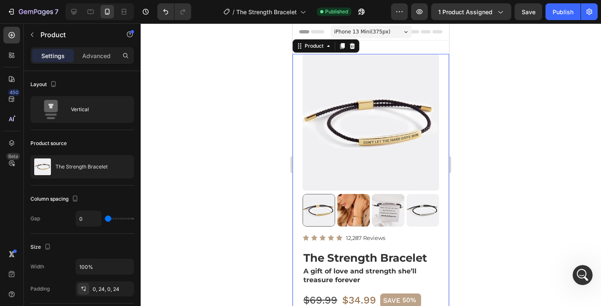
click at [467, 101] on div at bounding box center [371, 164] width 461 height 282
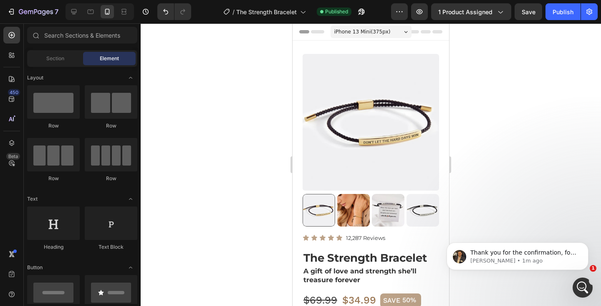
scroll to position [3543, 0]
click at [92, 12] on icon at bounding box center [90, 12] width 8 height 8
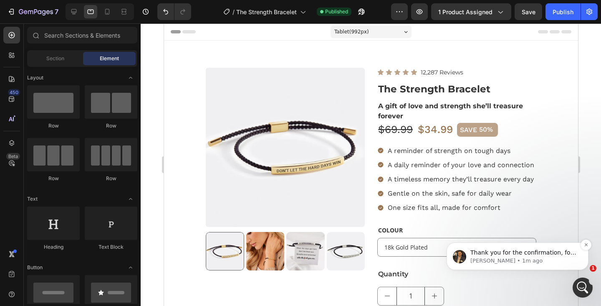
click at [558, 249] on p "Thank you for the confirmation, for now the custom code is featured on your tem…" at bounding box center [525, 252] width 108 height 8
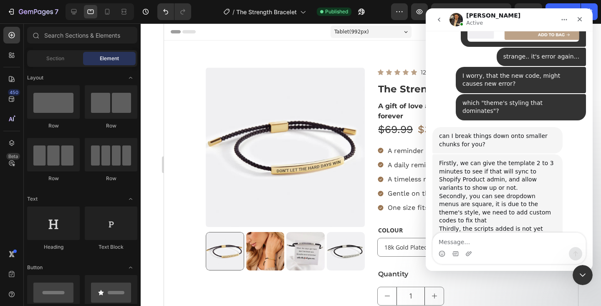
scroll to position [3525, 0]
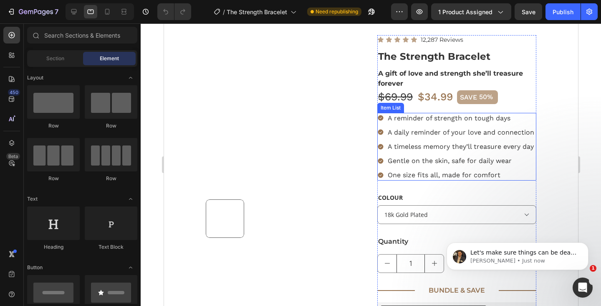
scroll to position [55, 0]
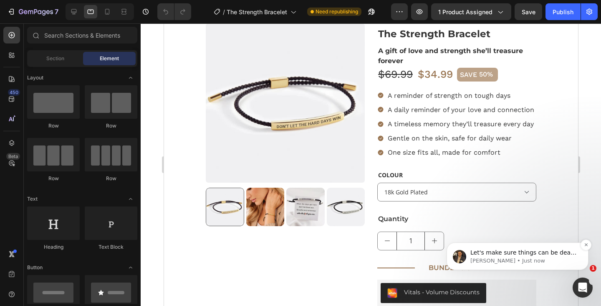
click at [513, 259] on p "[PERSON_NAME] • Just now" at bounding box center [525, 261] width 108 height 8
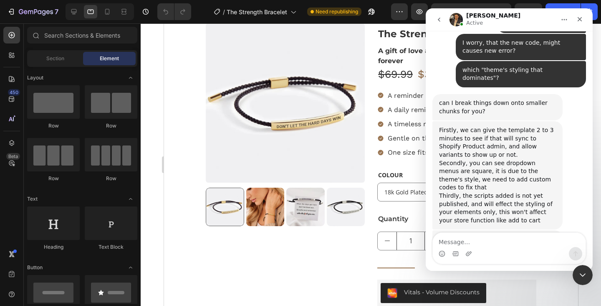
scroll to position [3590, 0]
click at [392, 206] on div "Icon Icon Icon Icon Icon Icon List 12,287 Reviews Text Block Row The Strength B…" at bounding box center [456, 292] width 159 height 558
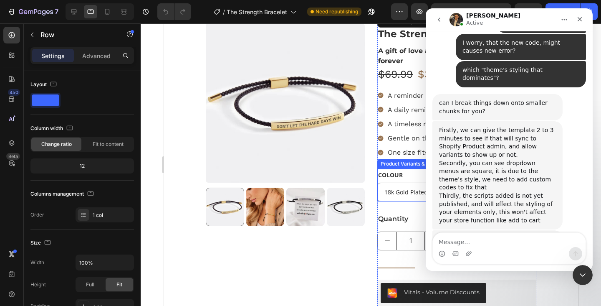
click at [403, 177] on div "COLOUR 18k Gold Plated Silver" at bounding box center [456, 185] width 159 height 33
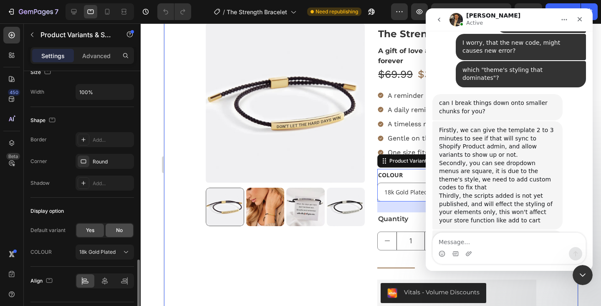
scroll to position [567, 0]
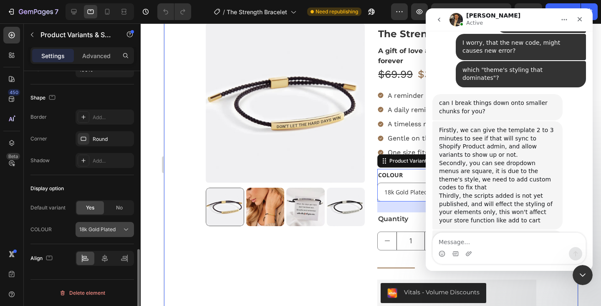
click at [114, 235] on button "18k Gold Plated" at bounding box center [105, 229] width 58 height 15
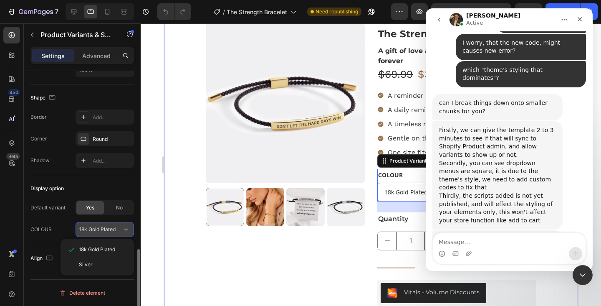
click at [114, 235] on button "18k Gold Plated" at bounding box center [105, 229] width 58 height 15
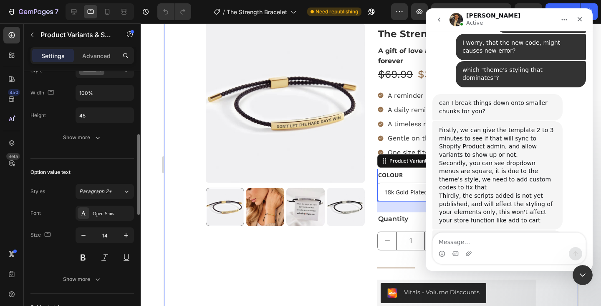
scroll to position [241, 0]
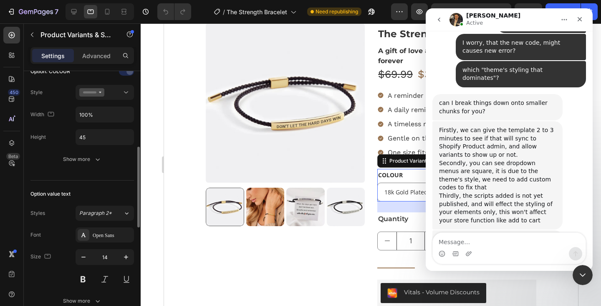
click at [399, 177] on legend "COLOUR" at bounding box center [390, 175] width 26 height 12
click at [399, 187] on select "18k Gold Plated Silver" at bounding box center [456, 191] width 159 height 19
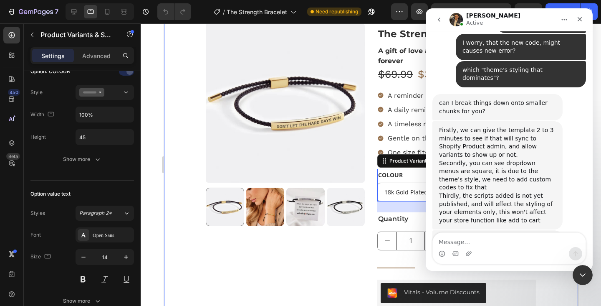
click at [375, 211] on div "Product Images Icon Icon Icon Icon Icon Icon List 12,287 Reviews Text Block Row…" at bounding box center [371, 286] width 414 height 581
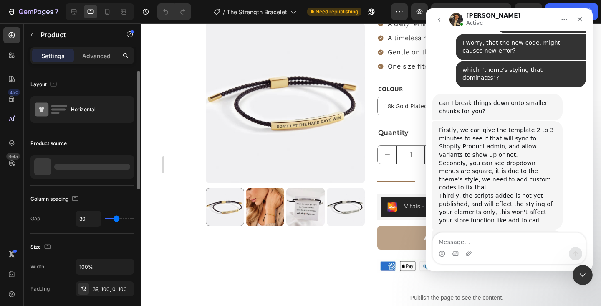
scroll to position [157, 0]
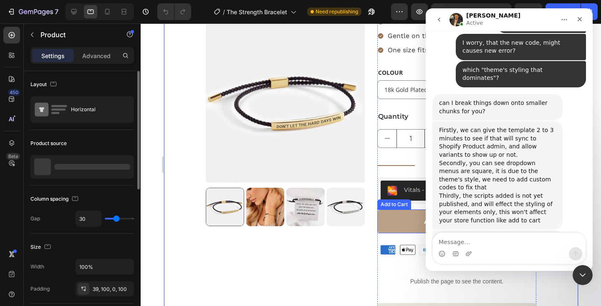
click at [389, 220] on button "ADD TO BAG" at bounding box center [456, 221] width 159 height 24
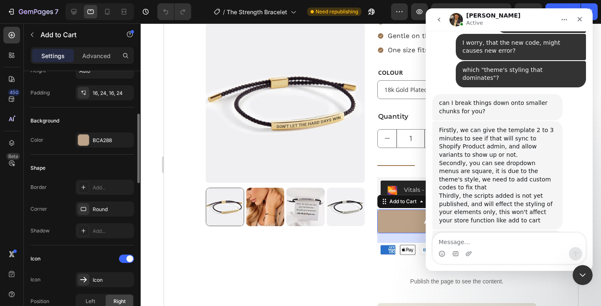
scroll to position [169, 0]
click at [98, 138] on div "BCA288" at bounding box center [105, 140] width 24 height 8
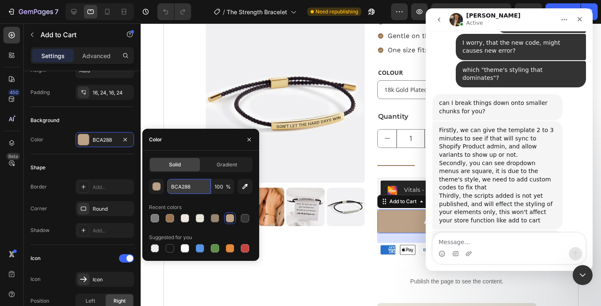
click at [187, 188] on input "BCA288" at bounding box center [188, 186] width 43 height 15
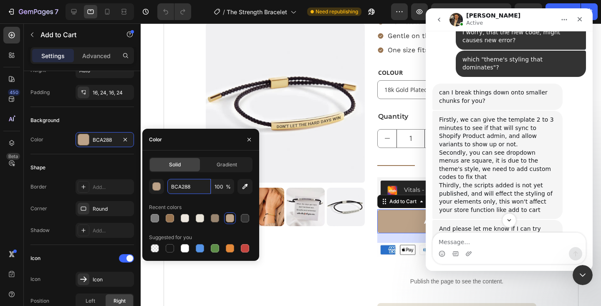
scroll to position [3658, 0]
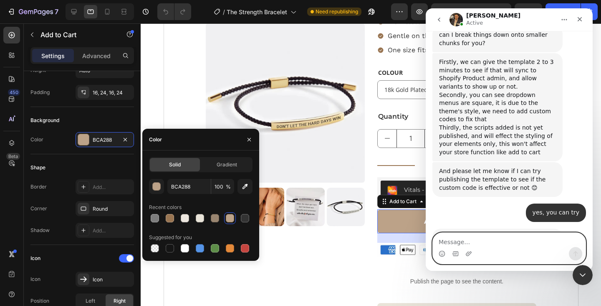
click at [511, 239] on textarea "Message…" at bounding box center [509, 240] width 153 height 14
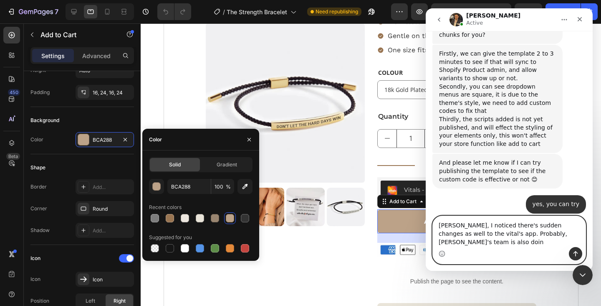
scroll to position [3675, 0]
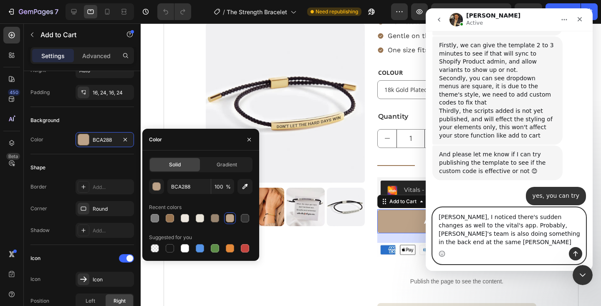
type textarea "Sure George, I noticed there's sudden changes as well to the vital's app. Proba…"
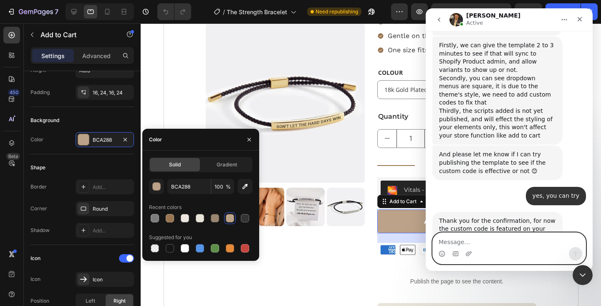
scroll to position [3715, 0]
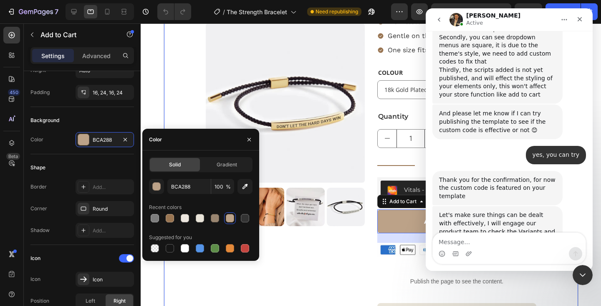
click at [372, 63] on div "Product Images Icon Icon Icon Icon Icon Icon List 12,287 Reviews Text Block Row…" at bounding box center [371, 191] width 414 height 594
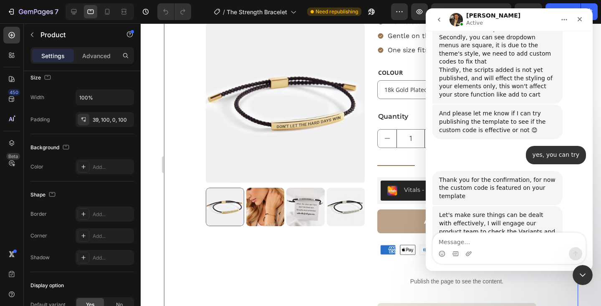
scroll to position [0, 0]
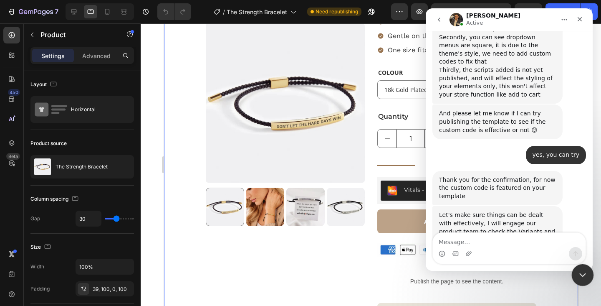
click at [590, 277] on div "Close Intercom Messenger" at bounding box center [582, 273] width 20 height 20
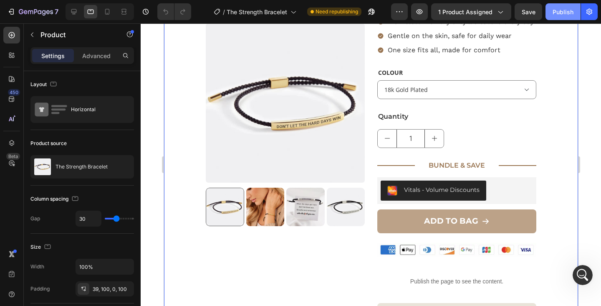
scroll to position [3715, 0]
click at [76, 11] on icon at bounding box center [73, 11] width 5 height 5
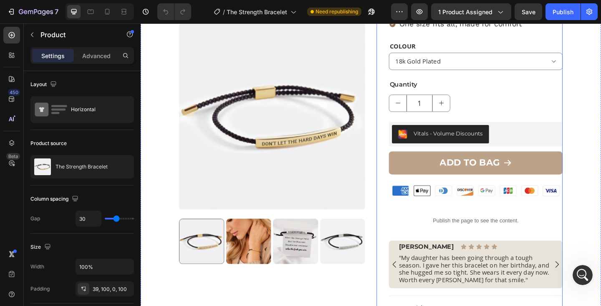
scroll to position [212, 0]
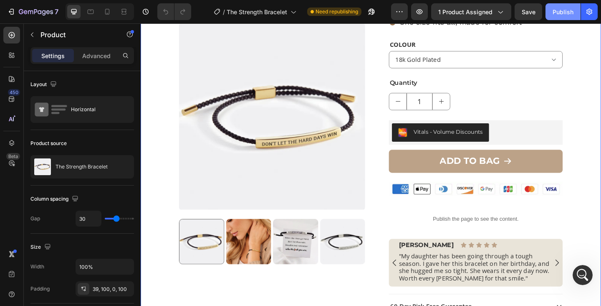
click at [568, 17] on button "Publish" at bounding box center [563, 11] width 35 height 17
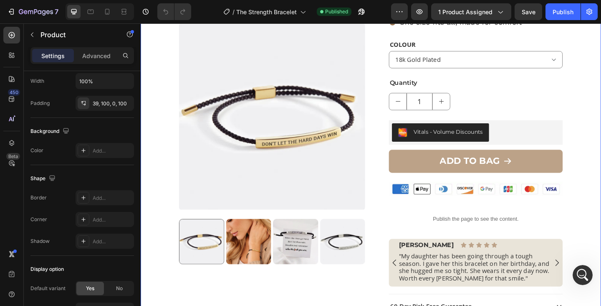
scroll to position [306, 0]
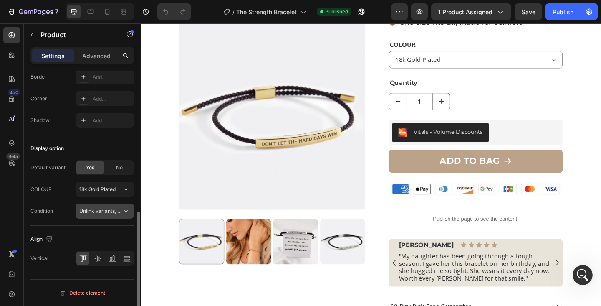
click at [118, 210] on span "Unlink variants, quantity <br> between same products" at bounding box center [143, 211] width 128 height 6
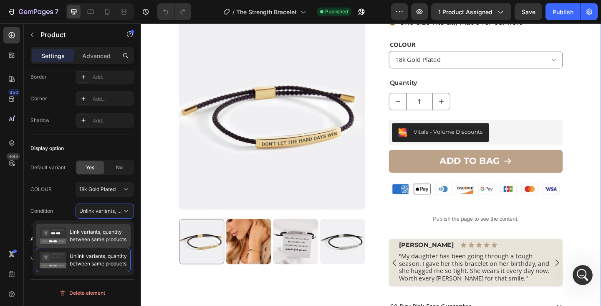
drag, startPoint x: 95, startPoint y: 238, endPoint x: 5, endPoint y: 216, distance: 92.9
click at [95, 238] on span "Link variants, quantity between same products" at bounding box center [98, 235] width 57 height 15
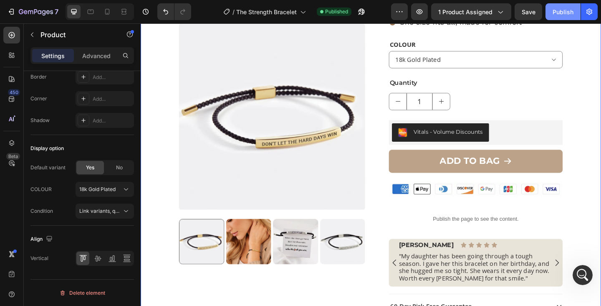
click at [568, 15] on div "Publish" at bounding box center [563, 12] width 21 height 9
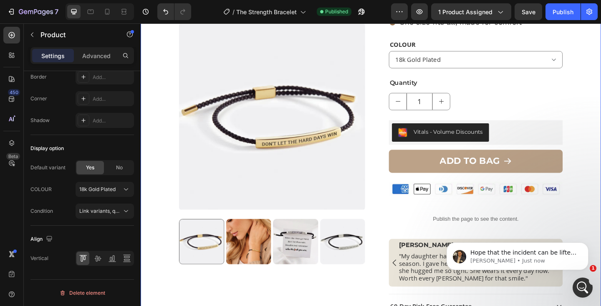
scroll to position [0, 0]
click at [568, 253] on p "Hope that the incident can be lifted for your end soon, and here is our officia…" at bounding box center [525, 252] width 108 height 8
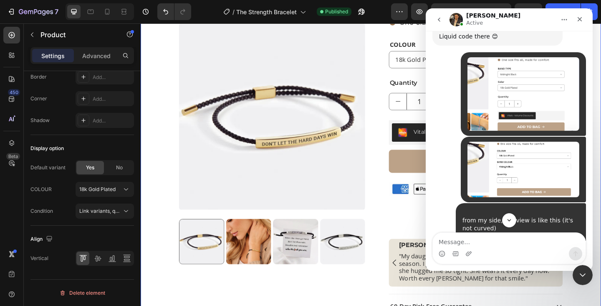
scroll to position [3844, 0]
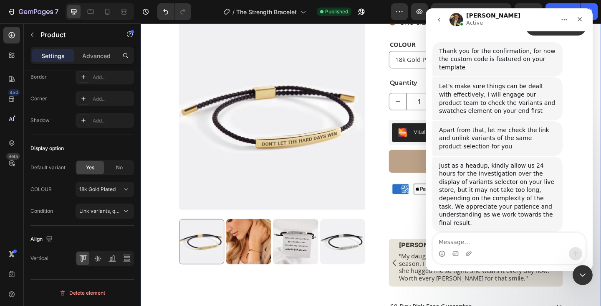
drag, startPoint x: 483, startPoint y: 205, endPoint x: 438, endPoint y: 114, distance: 101.8
copy div "Hope that the incident can be lifted for your end soon, and here is our officia…"
click at [116, 214] on span "Link variants, quantity <br> between same products" at bounding box center [100, 211] width 43 height 8
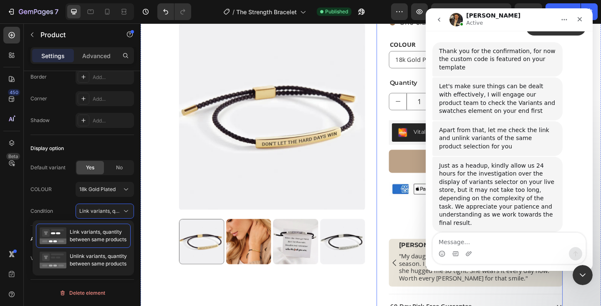
click at [419, 234] on p "Publish the page to see the content." at bounding box center [505, 236] width 189 height 9
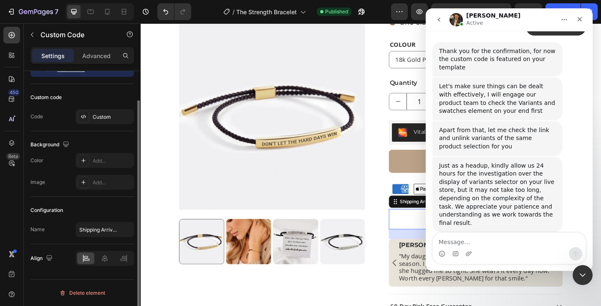
scroll to position [0, 0]
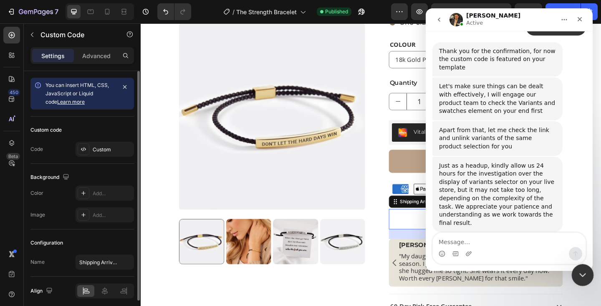
click at [575, 268] on div "Close Intercom Messenger" at bounding box center [582, 273] width 20 height 20
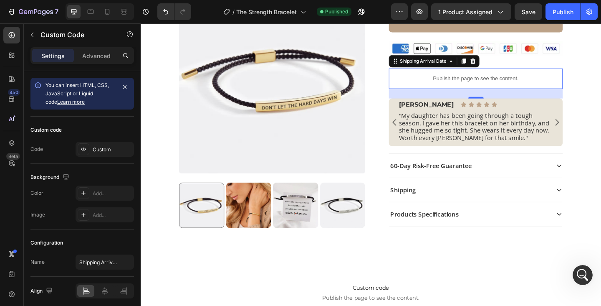
scroll to position [389, 0]
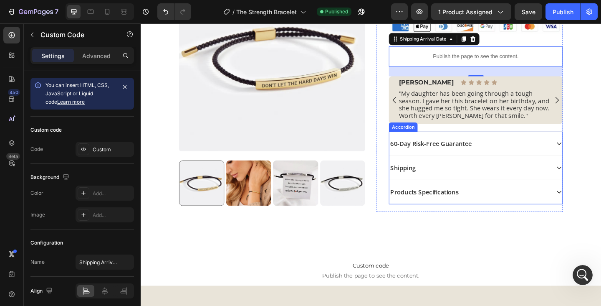
click at [503, 201] on div "Products Specifications" at bounding box center [498, 206] width 175 height 13
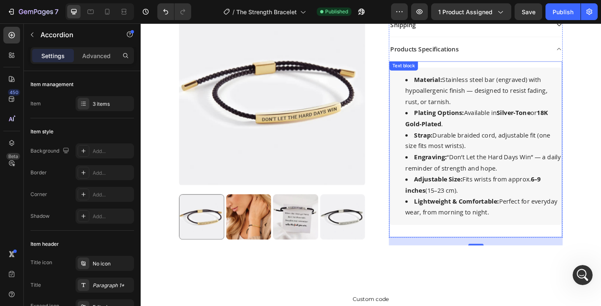
scroll to position [545, 0]
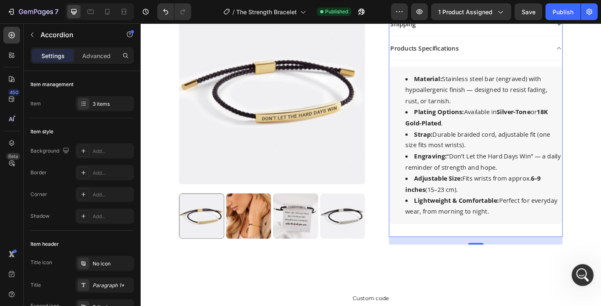
click at [582, 268] on div "Open Intercom Messenger" at bounding box center [582, 274] width 28 height 28
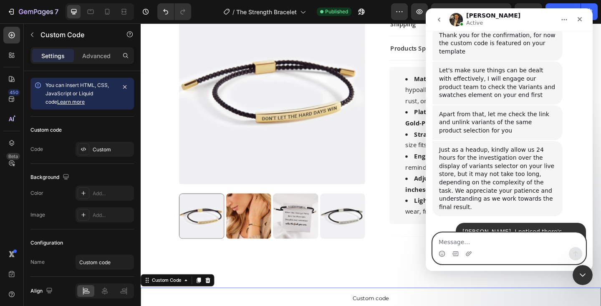
scroll to position [3871, 0]
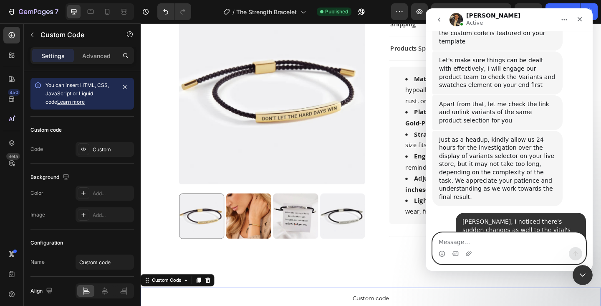
click at [497, 243] on textarea "Message…" at bounding box center [509, 240] width 153 height 14
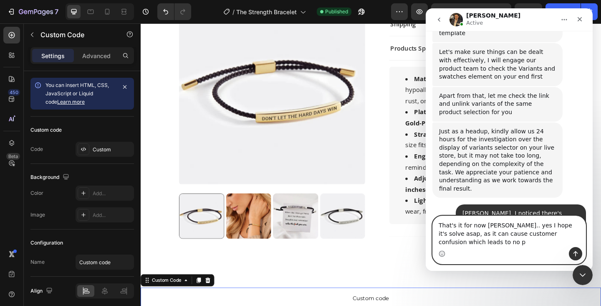
scroll to position [3888, 0]
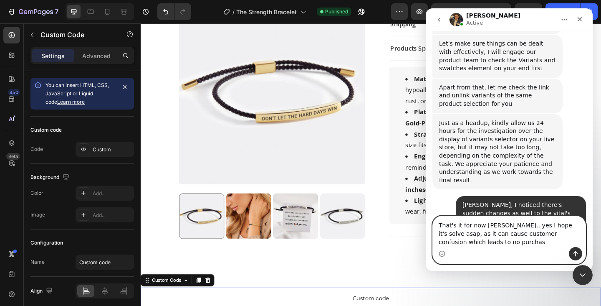
type textarea "That's it for now George.. yes I hope it's solve asap, as it can cause customer…"
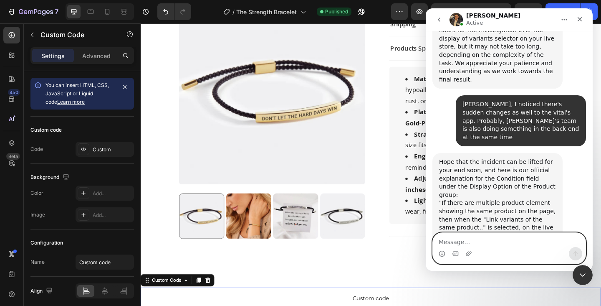
scroll to position [3956, 0]
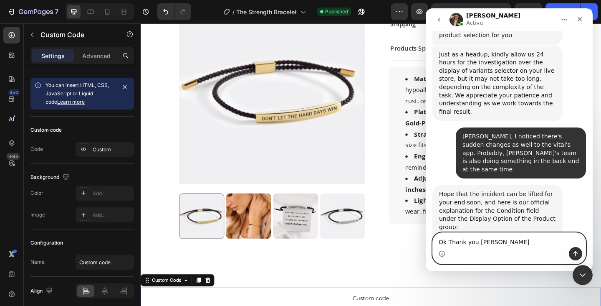
type textarea "Ok Thank you George"
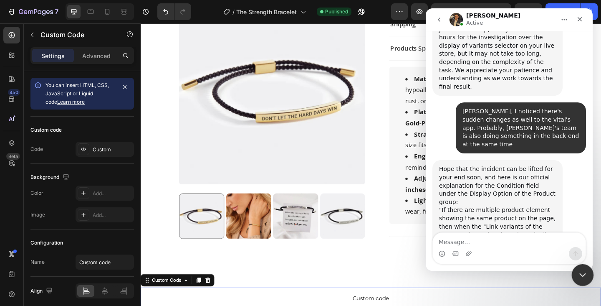
click at [579, 276] on icon "Close Intercom Messenger" at bounding box center [582, 273] width 10 height 10
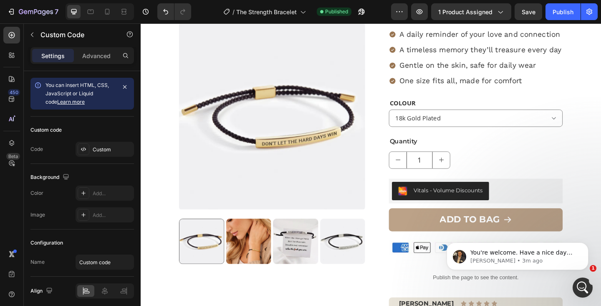
scroll to position [0, 0]
